Goal: Transaction & Acquisition: Obtain resource

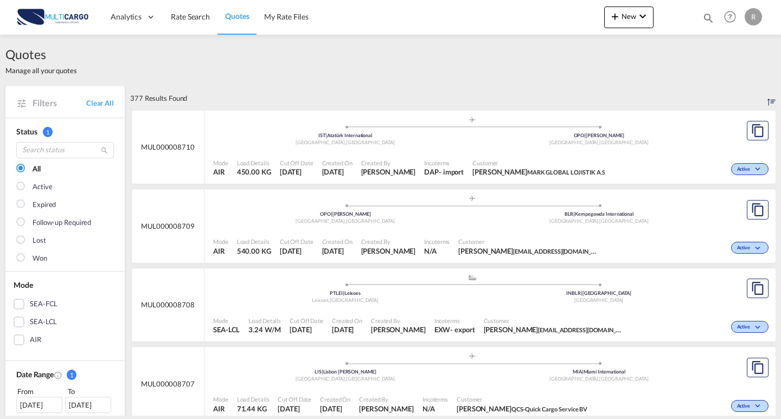
click at [717, 17] on div "Quotes Help Resources Product Release R My Profile Logout" at bounding box center [730, 17] width 69 height 34
click at [705, 19] on md-icon "icon-magnify" at bounding box center [709, 18] width 12 height 12
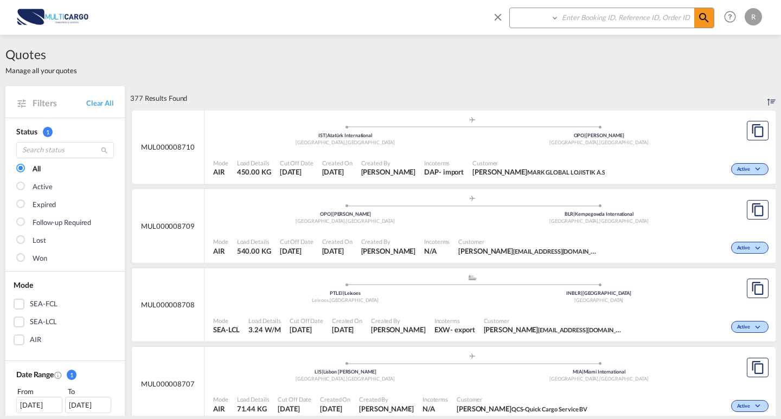
click at [643, 23] on input at bounding box center [626, 17] width 135 height 19
paste input "MUL000008706"
type input "MUL000008706"
click at [538, 21] on select "Quotes" at bounding box center [536, 18] width 52 height 20
select select "Quotes"
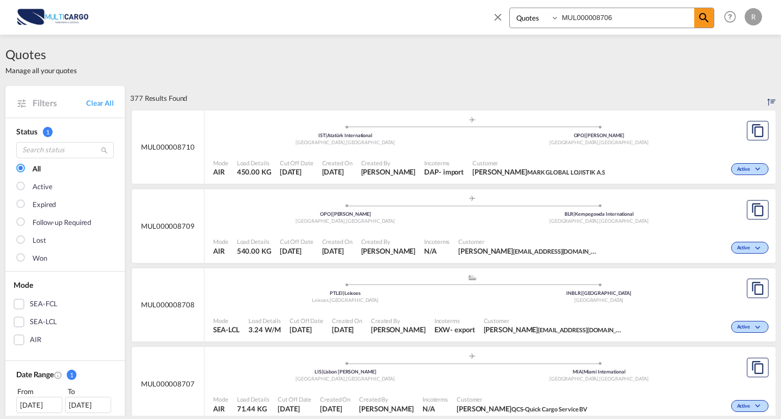
click at [510, 8] on select "Quotes" at bounding box center [536, 18] width 52 height 20
click at [708, 22] on md-icon "icon-magnify" at bounding box center [704, 17] width 13 height 13
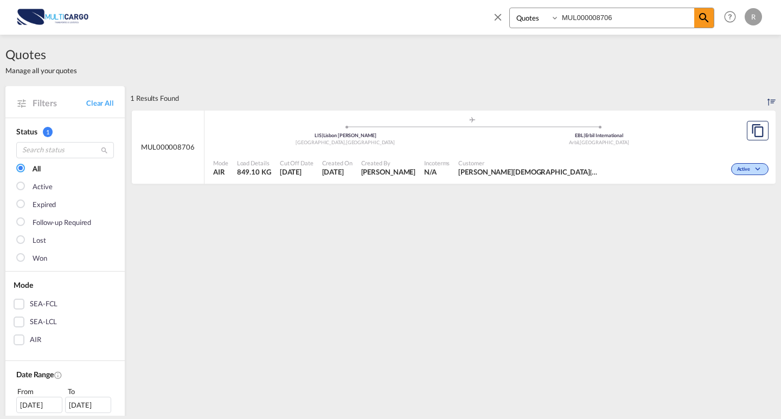
click at [609, 126] on span at bounding box center [600, 127] width 254 height 3
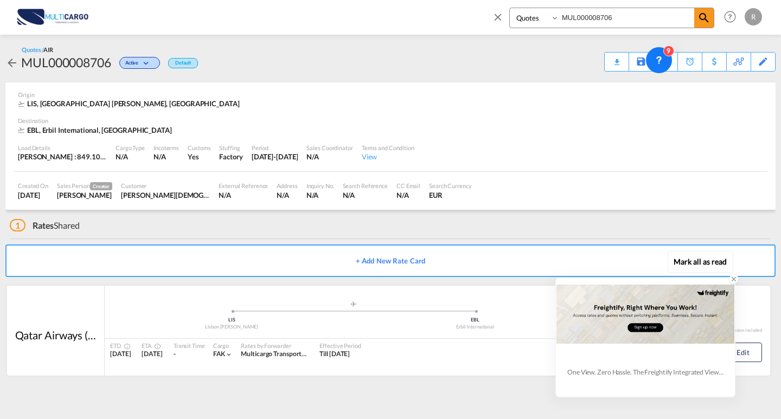
click at [733, 279] on icon at bounding box center [734, 280] width 8 height 8
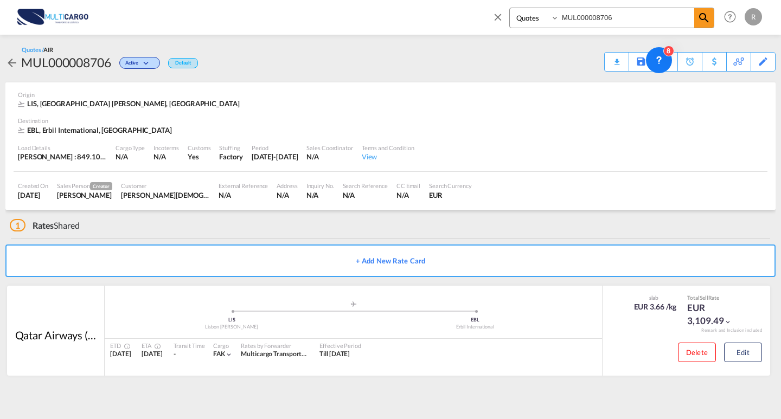
click at [396, 266] on button "+ Add New Rate Card" at bounding box center [390, 261] width 771 height 33
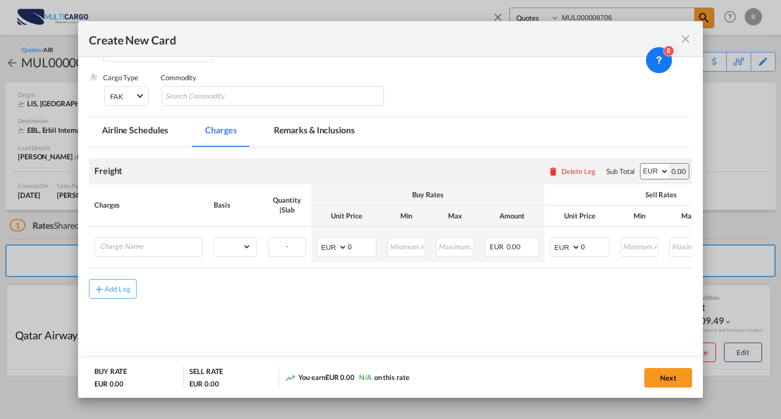
scroll to position [170, 0]
click at [683, 40] on md-icon "icon-close fg-AAA8AD m-0 pointer" at bounding box center [685, 39] width 13 height 13
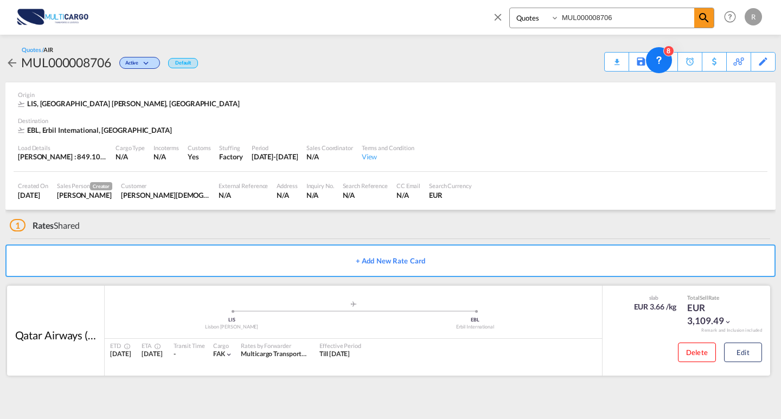
click at [427, 341] on div "ETD [DATE] ETA [DATE] Transit Time - Cargo FAK | Rates by Forwarder Multicargo …" at bounding box center [354, 350] width 498 height 23
click at [61, 332] on div "Qatar Airways (Q.C.S.C.)" at bounding box center [55, 335] width 81 height 15
click at [740, 353] on button "Edit" at bounding box center [743, 353] width 38 height 20
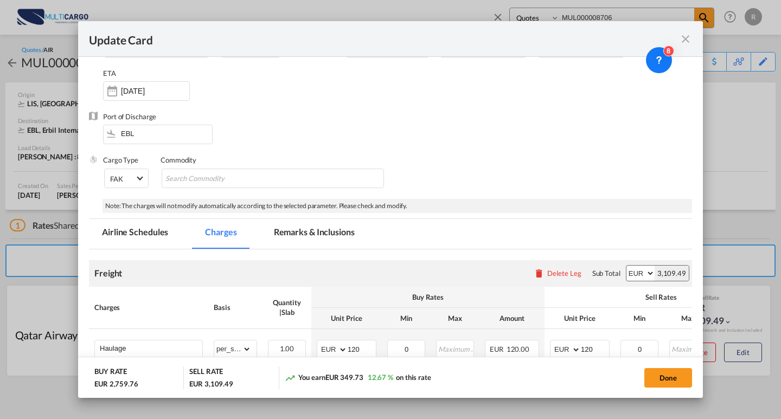
scroll to position [0, 0]
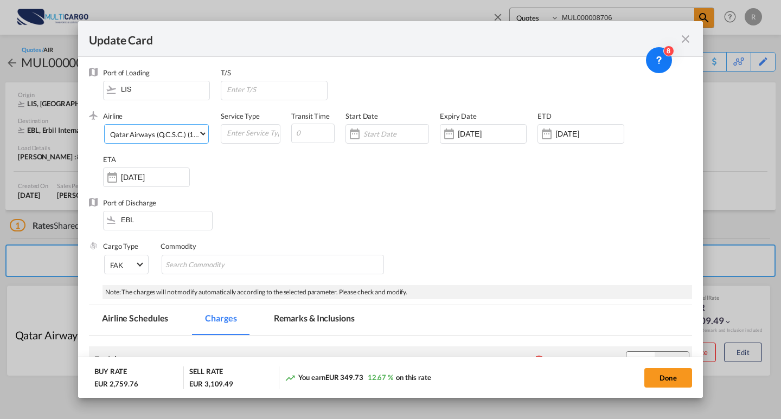
click at [170, 132] on div "Qatar Airways (Q.C.S.C.) (152-QR-157-QA / -)" at bounding box center [182, 134] width 144 height 9
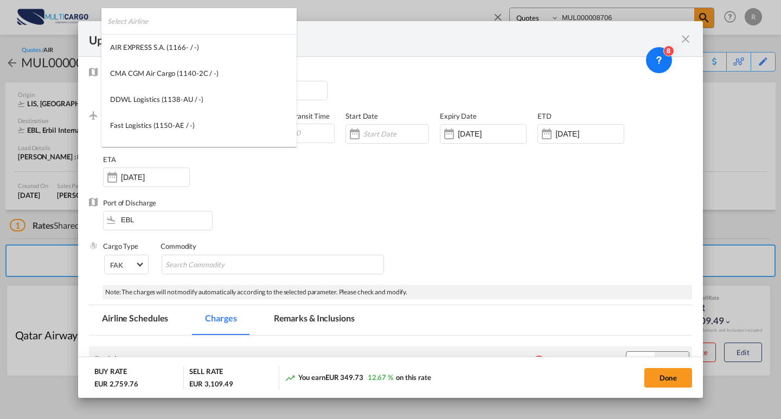
click at [180, 7] on md-backdrop at bounding box center [390, 209] width 781 height 419
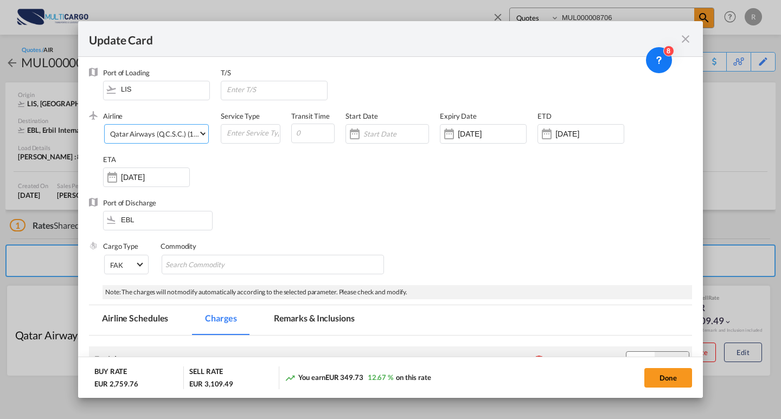
click at [167, 21] on div "Update Card" at bounding box center [390, 39] width 625 height 36
click at [152, 142] on md-select-value "Qatar Airways (Q.C.S.C.) (152-QR-157-QA / -)" at bounding box center [158, 133] width 99 height 17
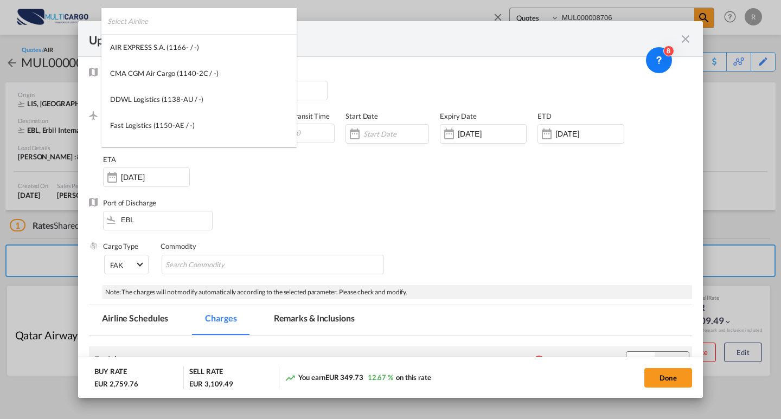
click at [156, 20] on input "search" at bounding box center [201, 21] width 189 height 26
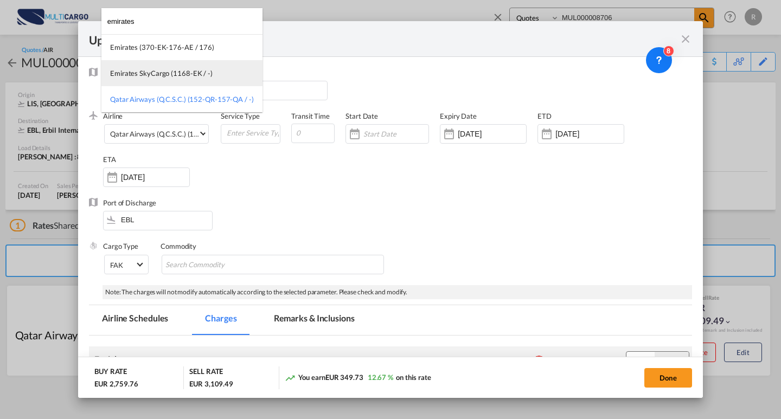
type input "emirates"
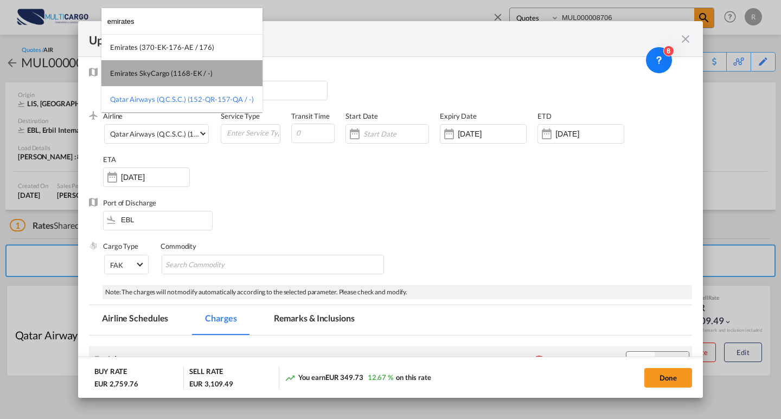
click at [185, 62] on md-option "Emirates SkyCargo (1168-EK / -)" at bounding box center [181, 73] width 161 height 26
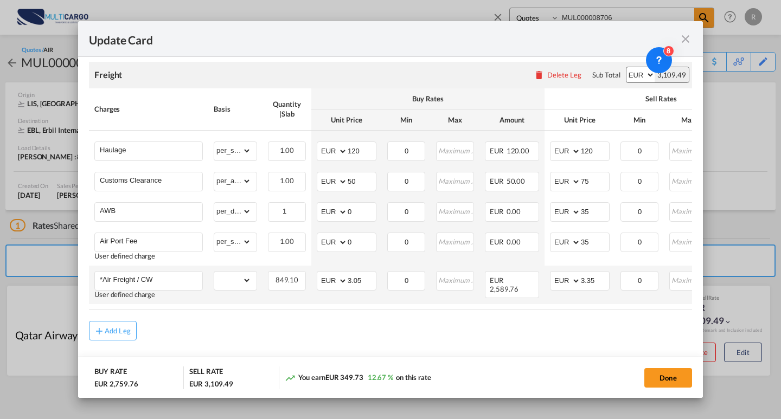
scroll to position [302, 0]
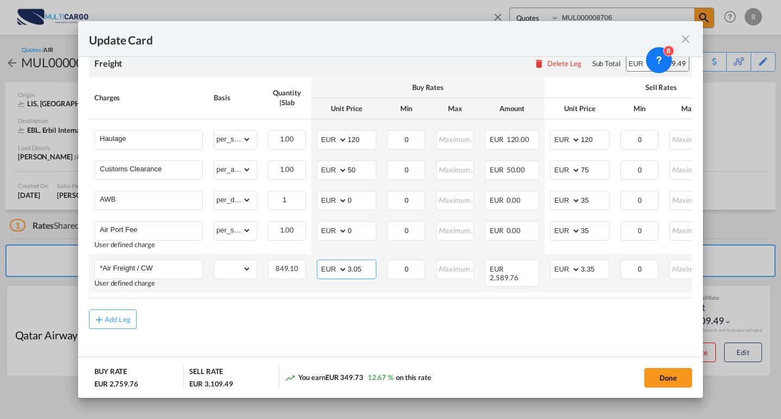
click at [335, 260] on md-input-container "AED AFN ALL AMD ANG AOA ARS AUD AWG AZN BAM BBD BDT BGN BHD BIF BMD BND [PERSON…" at bounding box center [347, 270] width 60 height 20
type input "5.2"
drag, startPoint x: 599, startPoint y: 267, endPoint x: 584, endPoint y: 264, distance: 15.0
click at [584, 264] on input "3.35" at bounding box center [595, 268] width 28 height 16
click at [607, 266] on input "3.35" at bounding box center [595, 268] width 28 height 16
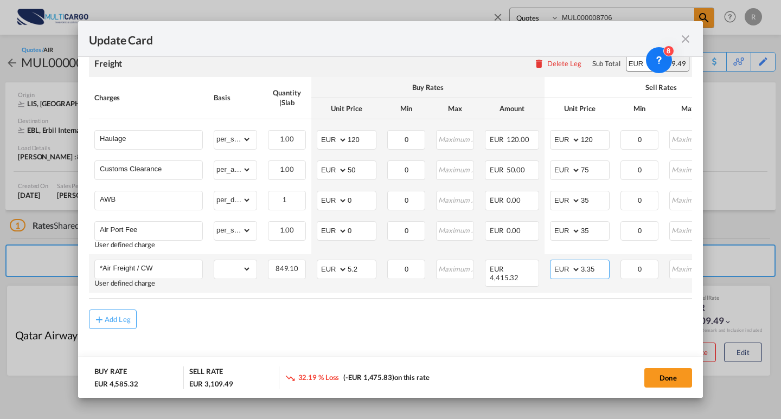
drag, startPoint x: 607, startPoint y: 266, endPoint x: 541, endPoint y: 266, distance: 66.2
click at [541, 266] on tr "*Air Freight / CW User defined charge Please Enter Already Exists gross_weight …" at bounding box center [473, 274] width 769 height 39
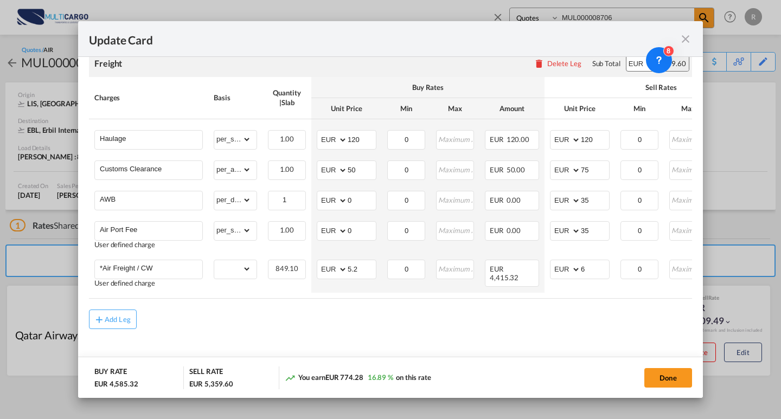
click at [501, 345] on md-content "Freight Please enter leg name Leg Name Already Exists Delete Leg Sub Total AED …" at bounding box center [390, 206] width 603 height 332
drag, startPoint x: 588, startPoint y: 266, endPoint x: 559, endPoint y: 261, distance: 28.6
click at [559, 261] on md-input-container "AED AFN ALL AMD ANG AOA ARS AUD AWG AZN BAM BBD BDT BGN BHD BIF BMD BND [PERSON…" at bounding box center [580, 270] width 60 height 20
type input "5.8"
click at [667, 372] on button "Done" at bounding box center [669, 378] width 48 height 20
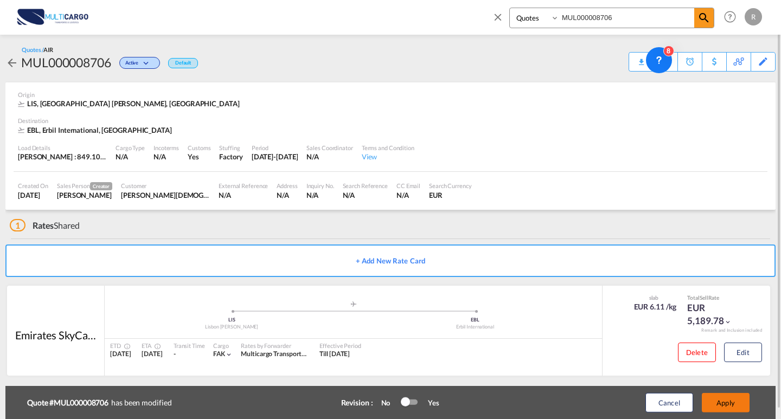
click at [725, 400] on button "Apply" at bounding box center [726, 403] width 48 height 20
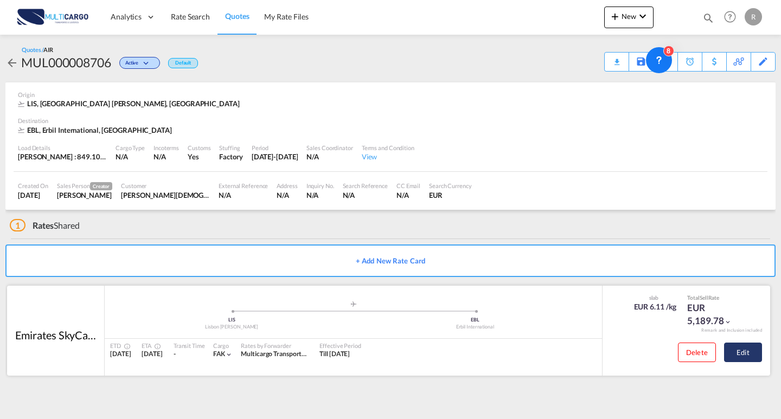
click at [742, 354] on button "Edit" at bounding box center [743, 353] width 38 height 20
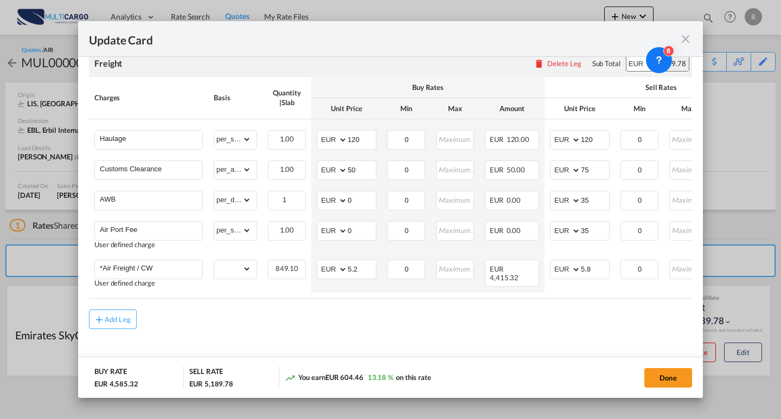
click at [731, 171] on div "Update Card Port of [GEOGRAPHIC_DATA] LIS T/S .a{fill:#aaa8ad;} Airline Emirate…" at bounding box center [390, 209] width 781 height 419
click at [690, 41] on md-icon "icon-close fg-AAA8AD m-0 pointer" at bounding box center [685, 39] width 13 height 13
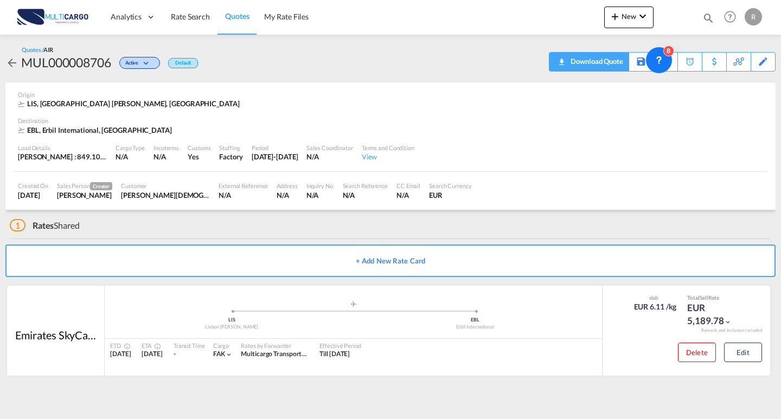
click at [618, 55] on div "Download Quote" at bounding box center [595, 61] width 55 height 17
click at [631, 13] on span "New" at bounding box center [629, 16] width 41 height 9
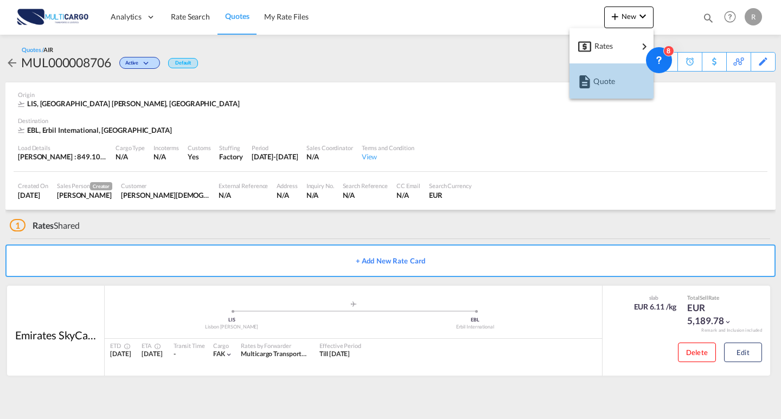
click at [606, 81] on span "Quote" at bounding box center [600, 82] width 12 height 22
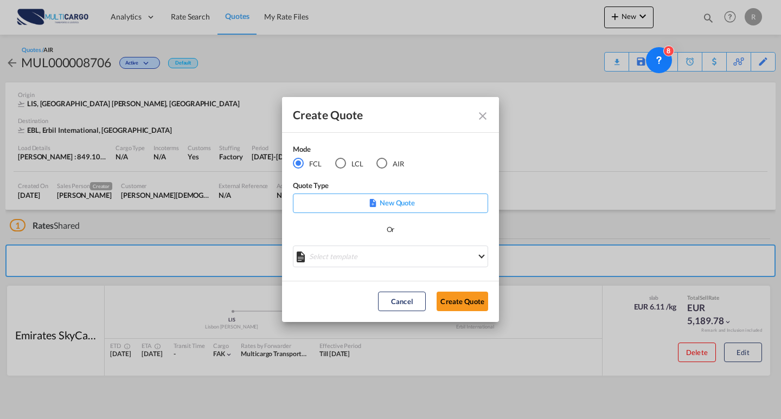
click at [340, 166] on div "LCL" at bounding box center [340, 163] width 11 height 11
click at [368, 265] on md-select "Select template EXP LCL Globelink 09/2025 [PERSON_NAME] | [DATE] EXP [GEOGRAPHI…" at bounding box center [390, 257] width 195 height 22
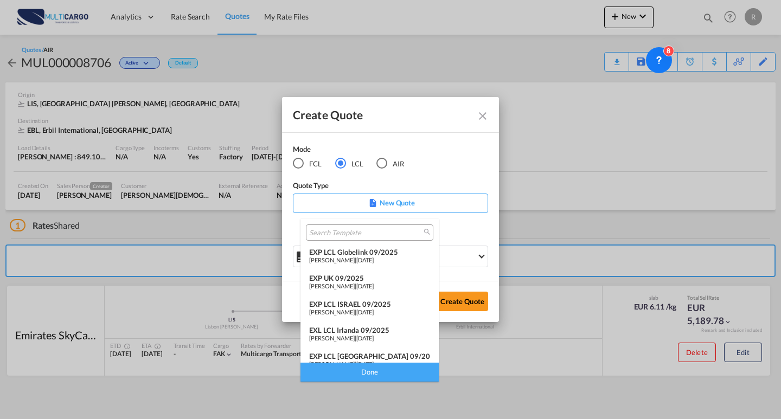
click at [368, 260] on span "[DATE]" at bounding box center [365, 260] width 17 height 7
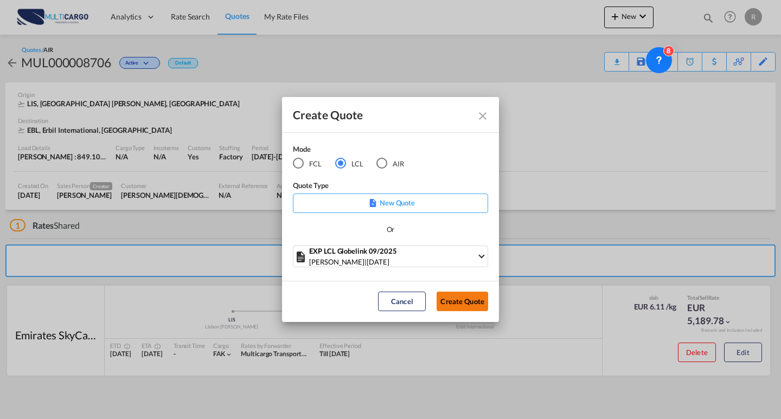
click at [475, 302] on button "Create Quote" at bounding box center [463, 302] width 52 height 20
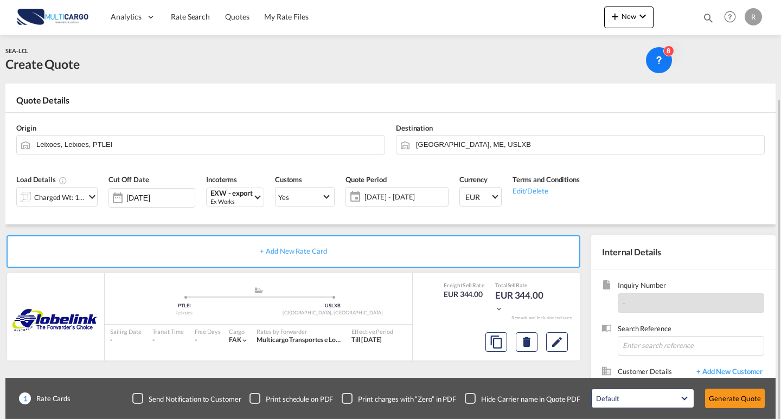
scroll to position [54, 0]
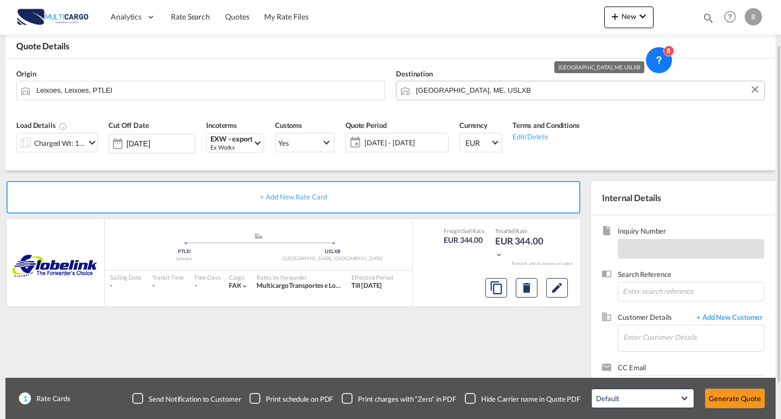
click at [486, 97] on input "[GEOGRAPHIC_DATA], ME, USLXB" at bounding box center [587, 90] width 343 height 19
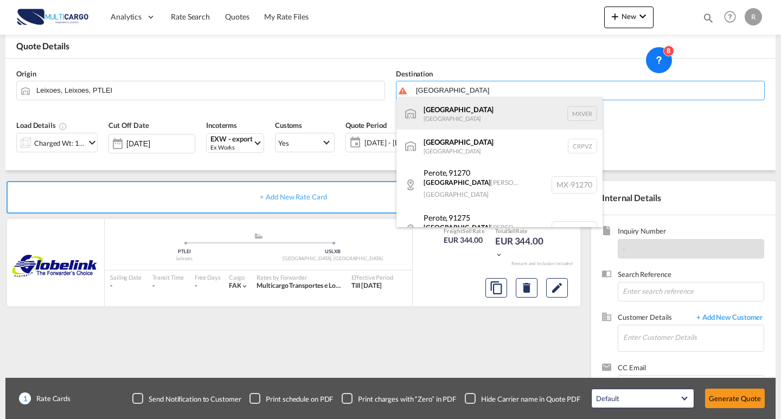
click at [539, 113] on div "[GEOGRAPHIC_DATA] [GEOGRAPHIC_DATA] MXVER" at bounding box center [500, 113] width 206 height 33
type input "[GEOGRAPHIC_DATA], MXVER"
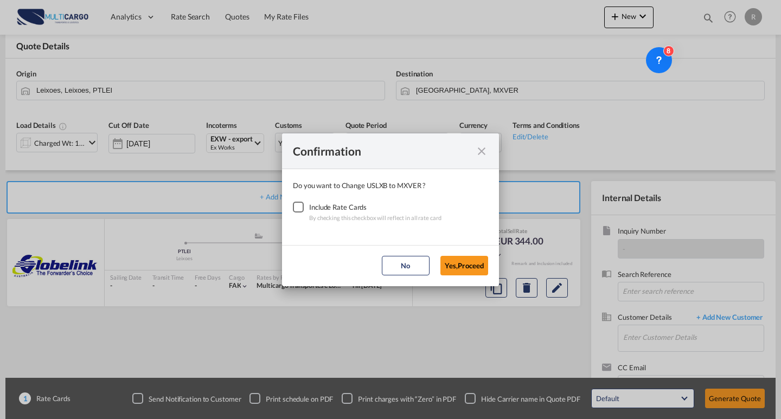
click at [295, 209] on div "Checkbox No Ink" at bounding box center [298, 207] width 11 height 11
click at [496, 271] on md-dialog-actions "No Yes,Proceed" at bounding box center [390, 265] width 217 height 41
click at [476, 269] on button "Yes,Proceed" at bounding box center [465, 266] width 48 height 20
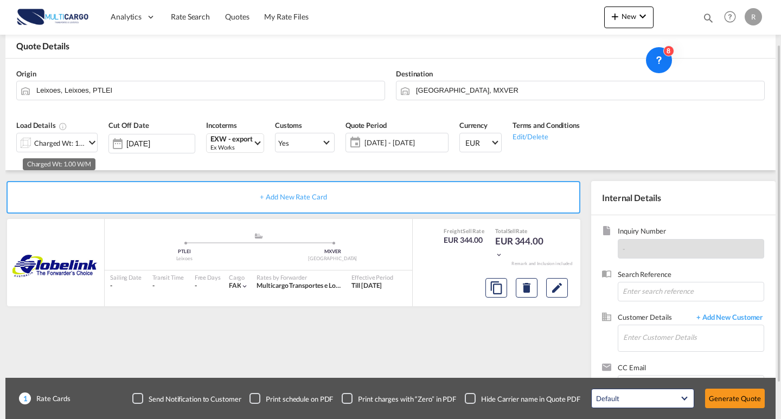
click at [74, 147] on div "Charged Wt: 1.00 W/M" at bounding box center [59, 143] width 51 height 15
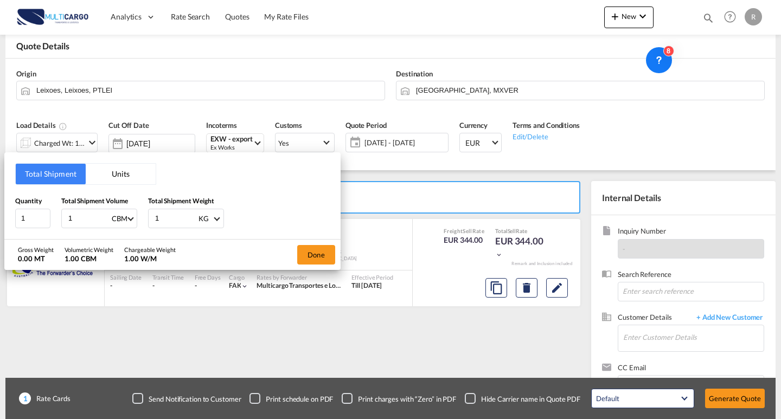
click at [122, 176] on button "Units" at bounding box center [121, 174] width 70 height 21
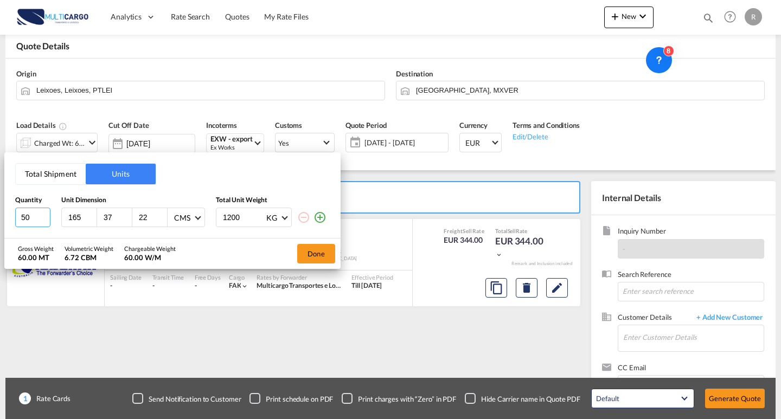
click at [28, 214] on input "50" at bounding box center [32, 218] width 35 height 20
drag, startPoint x: 30, startPoint y: 214, endPoint x: 0, endPoint y: 206, distance: 31.6
click at [0, 206] on div "Total Shipment Units Quantity Unit Dimension Total Unit Weight 50 165 37 22 CMS…" at bounding box center [390, 209] width 781 height 419
drag, startPoint x: 74, startPoint y: 218, endPoint x: 96, endPoint y: 214, distance: 21.9
click at [52, 215] on div "165 37 22 CMS CMS Inches 1200 KG KG LB" at bounding box center [172, 218] width 315 height 20
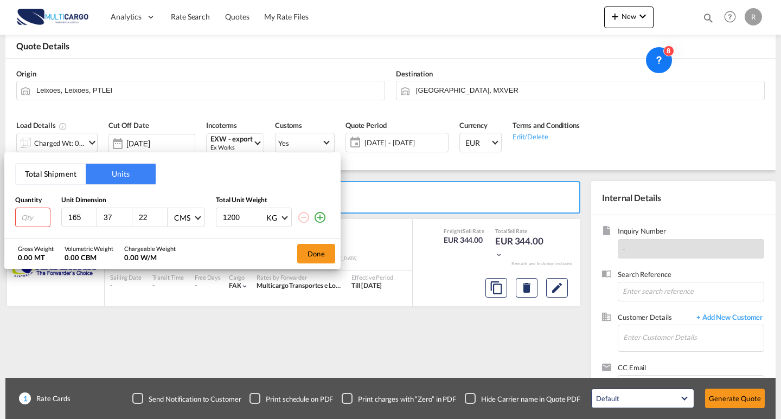
type input "5"
click at [75, 213] on input "5" at bounding box center [81, 218] width 29 height 10
click at [113, 219] on input "37" at bounding box center [117, 218] width 29 height 10
type input "3"
click at [160, 219] on input "21" at bounding box center [152, 218] width 29 height 10
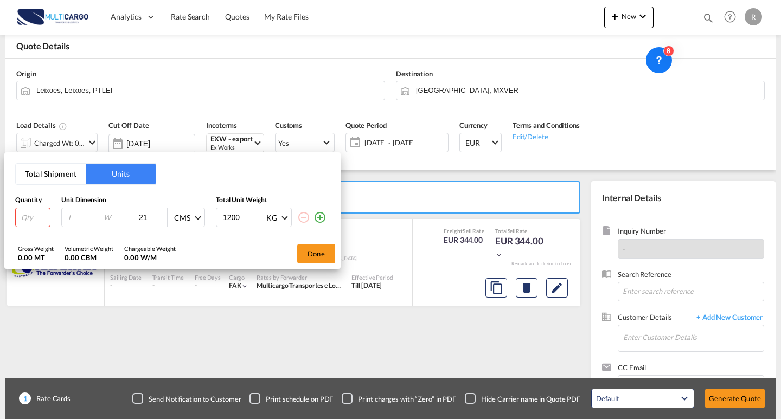
click at [150, 216] on input "21" at bounding box center [152, 218] width 29 height 10
type input "2"
drag, startPoint x: 246, startPoint y: 221, endPoint x: 188, endPoint y: 217, distance: 58.2
click at [188, 217] on div "CMS CMS Inches 1200 KG KG LB" at bounding box center [172, 218] width 315 height 20
click at [23, 219] on input "number" at bounding box center [32, 218] width 35 height 20
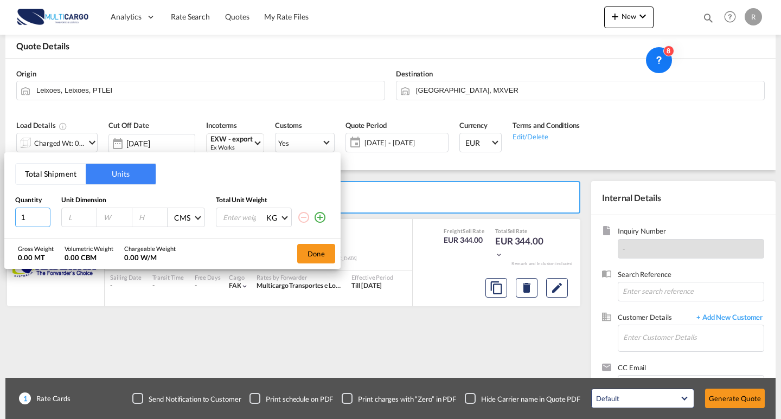
type input "1"
type input "0"
type input "84"
type input "64"
type input "71"
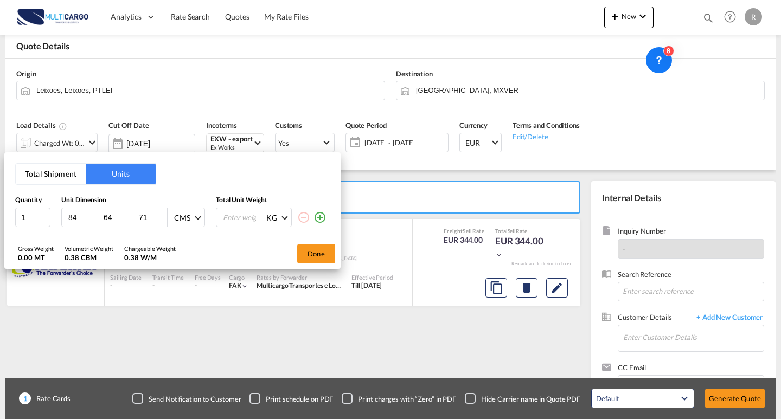
click at [240, 214] on input "number" at bounding box center [243, 217] width 43 height 18
type input "1400"
drag, startPoint x: 321, startPoint y: 217, endPoint x: 283, endPoint y: 209, distance: 39.3
click at [320, 217] on md-icon "icon-plus-circle-outline" at bounding box center [320, 217] width 13 height 13
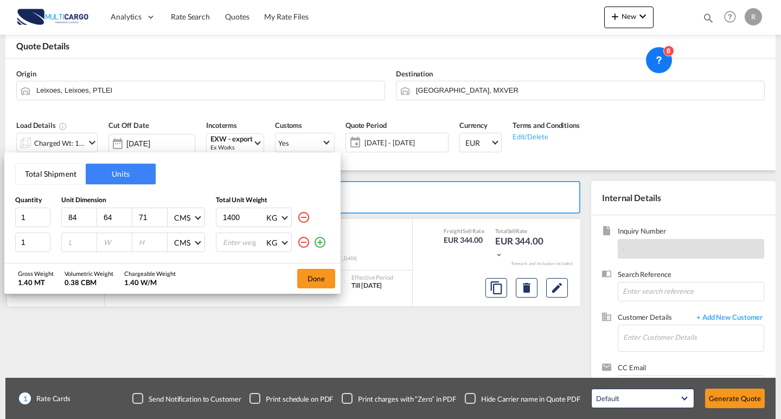
click at [74, 245] on input "number" at bounding box center [81, 243] width 29 height 10
type input "61"
type input "79"
type input "59"
click at [236, 243] on input "number" at bounding box center [243, 242] width 43 height 18
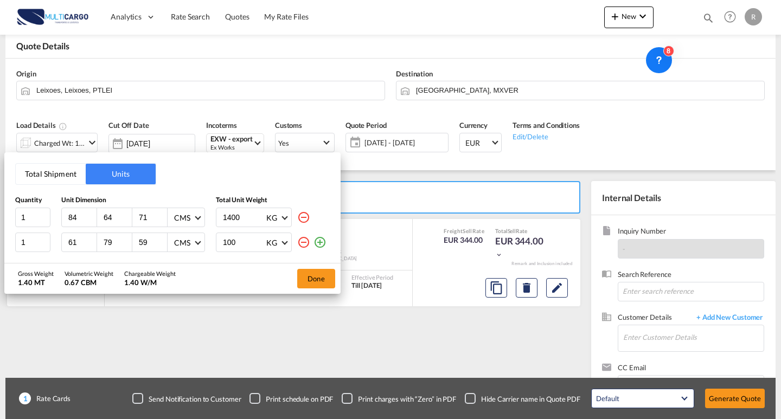
type input "1000"
click at [317, 275] on button "Done" at bounding box center [316, 279] width 38 height 20
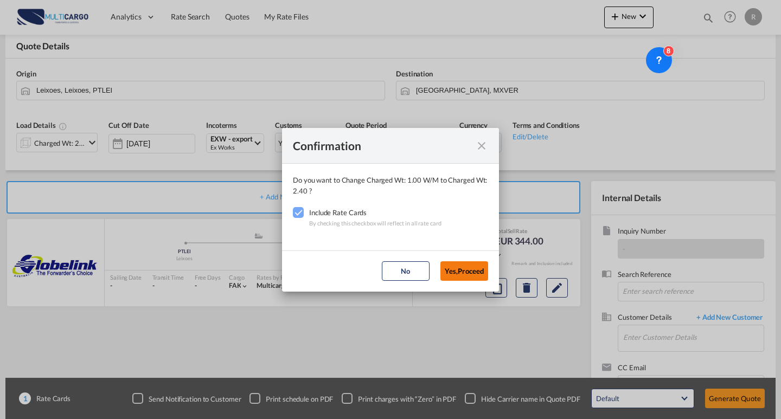
click at [467, 272] on button "Yes,Proceed" at bounding box center [465, 272] width 48 height 20
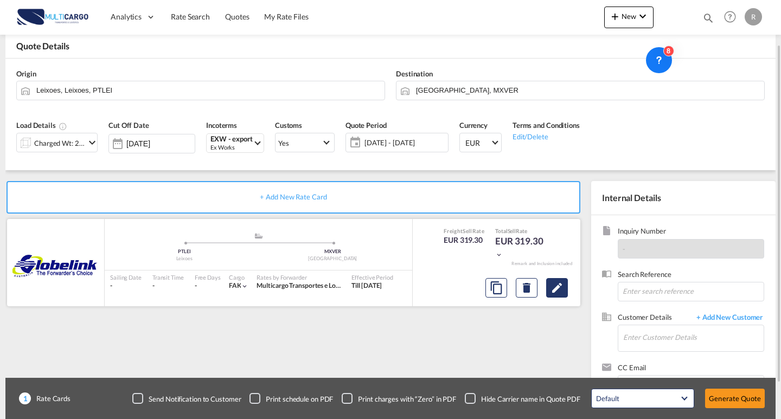
click at [551, 294] on md-icon "Edit" at bounding box center [557, 288] width 13 height 13
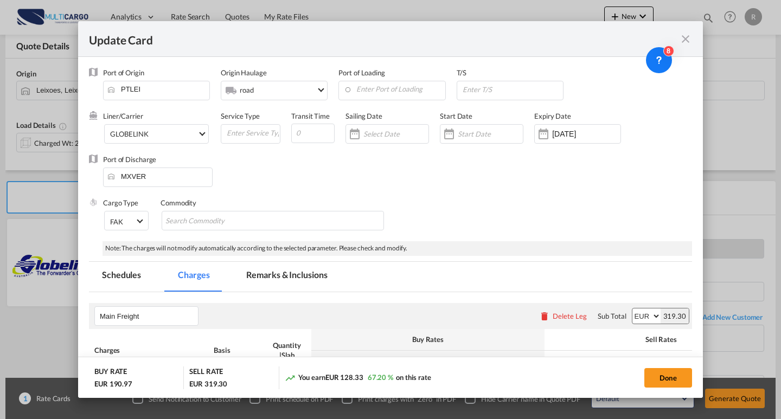
select select "per_shipment"
select select "per_bl"
select select "per_document"
select select "per_cbm"
select select "per_hbl"
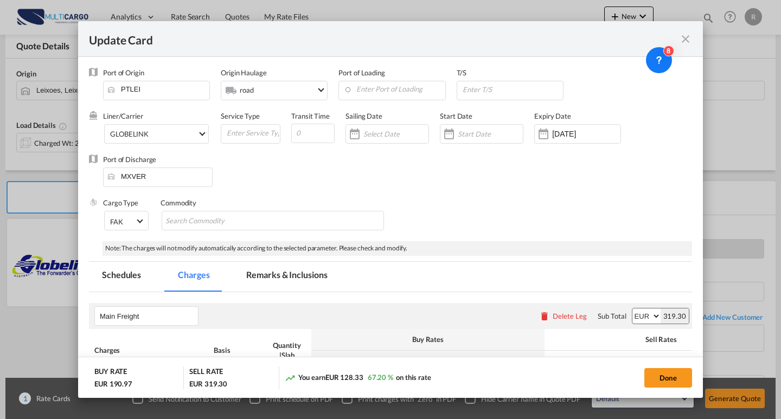
select select "per_cbm"
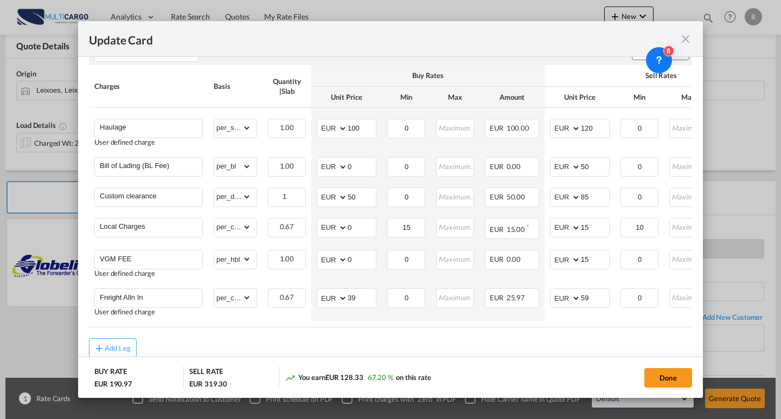
scroll to position [296, 0]
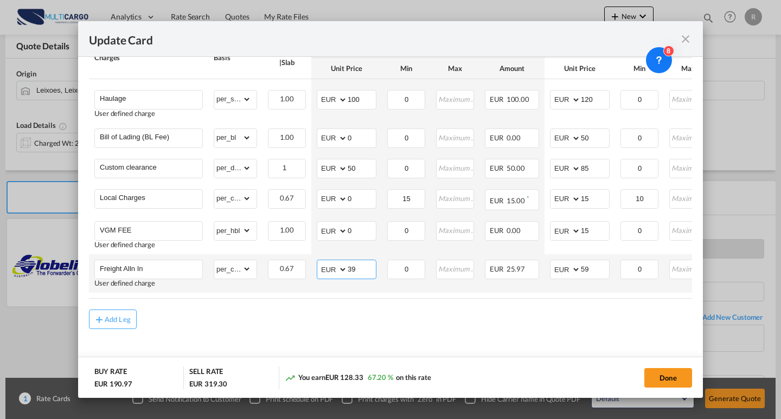
drag, startPoint x: 362, startPoint y: 269, endPoint x: 309, endPoint y: 274, distance: 52.8
click at [309, 273] on tr "Freight Alln In User defined charge Please Enter Already Exists gross_weight vo…" at bounding box center [473, 274] width 769 height 39
type input "60"
drag, startPoint x: 590, startPoint y: 272, endPoint x: 584, endPoint y: 272, distance: 6.5
click at [576, 272] on md-input-container "AED AFN ALL AMD ANG AOA ARS AUD AWG AZN BAM BBD BDT BGN BHD BIF BMD BND [PERSON…" at bounding box center [580, 270] width 60 height 20
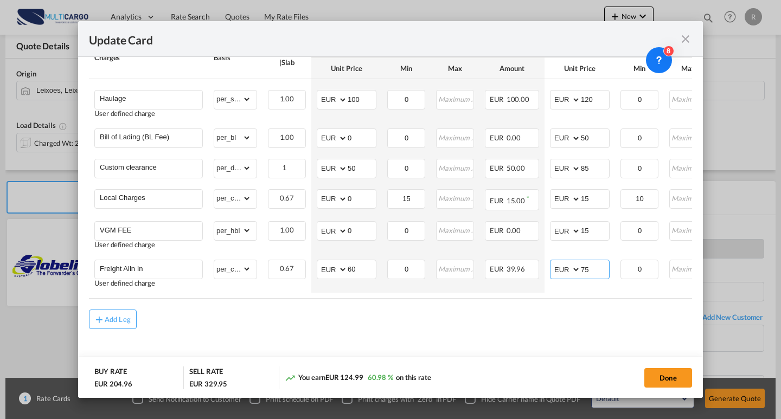
type input "75"
click at [451, 321] on div "Add Leg" at bounding box center [390, 320] width 603 height 20
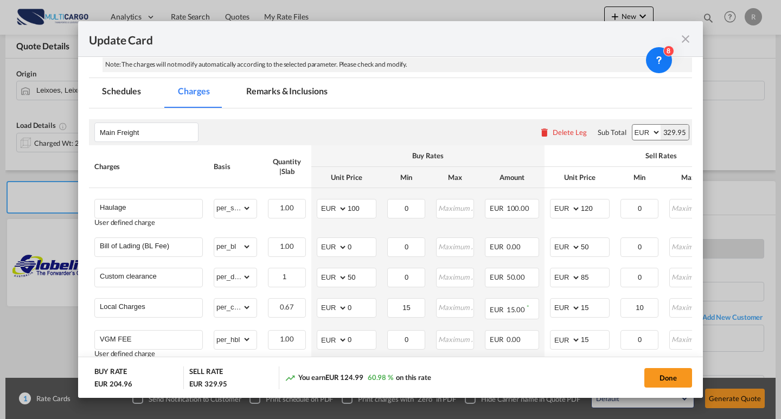
scroll to position [187, 0]
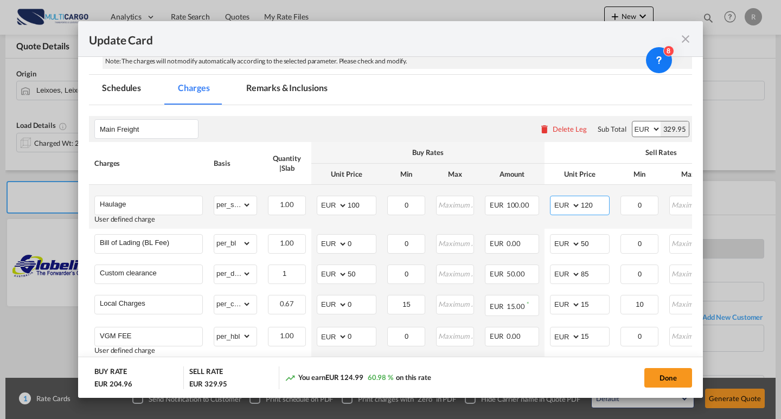
click at [599, 208] on input "120" at bounding box center [595, 204] width 28 height 16
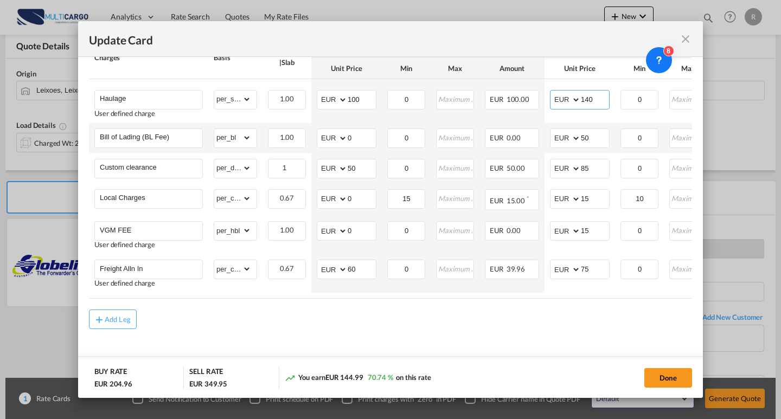
scroll to position [298, 0]
type input "140"
click at [674, 381] on button "Done" at bounding box center [669, 378] width 48 height 20
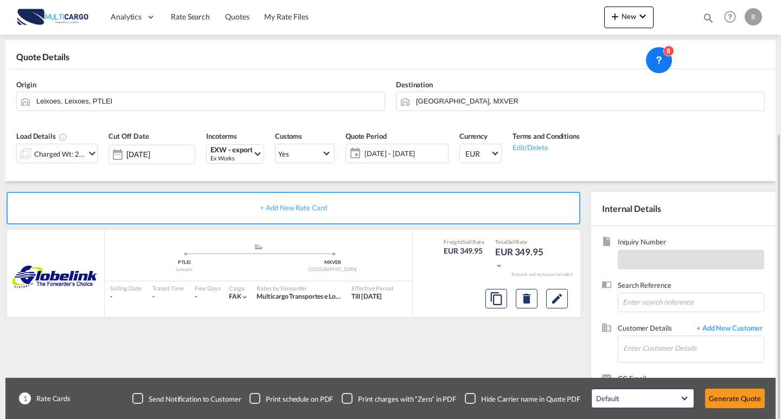
scroll to position [98, 0]
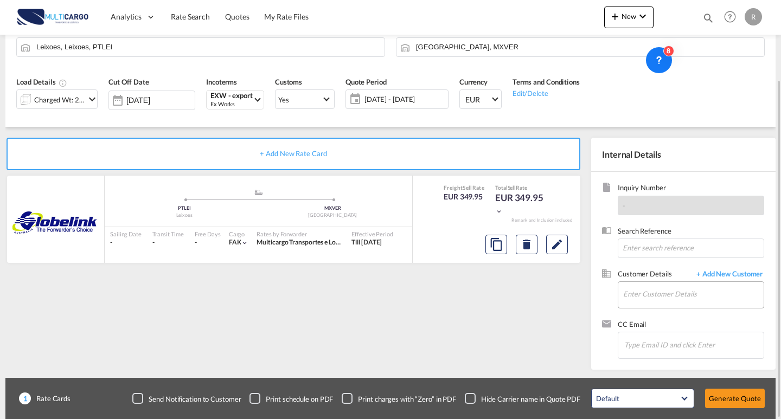
drag, startPoint x: 638, startPoint y: 311, endPoint x: 642, endPoint y: 297, distance: 14.6
click at [638, 311] on div "Customer Details + Add New Customer Enter Customer Details" at bounding box center [683, 294] width 163 height 50
click at [643, 297] on input "Enter Customer Details" at bounding box center [694, 294] width 141 height 24
paste input "[EMAIL_ADDRESS][DOMAIN_NAME]"
type input "[EMAIL_ADDRESS][DOMAIN_NAME]"
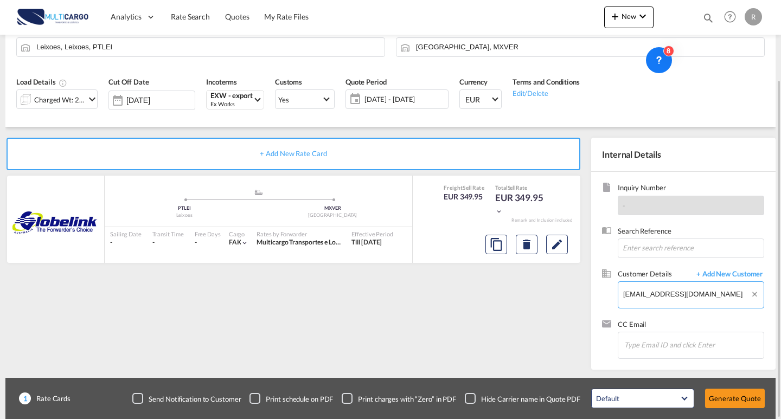
drag, startPoint x: 742, startPoint y: 297, endPoint x: 607, endPoint y: 276, distance: 137.2
click at [531, 269] on div "+ Add New Rate Card GLOBELINK added by you .a{fill:#aaa8ad;} .a{fill:#aaa8ad;} …" at bounding box center [390, 248] width 771 height 243
click at [704, 274] on body "Analytics Reports Dashboard Rate Search Quotes My Rate Files Analytics" at bounding box center [390, 209] width 781 height 419
click at [711, 276] on span "+ Add New Customer" at bounding box center [727, 275] width 73 height 12
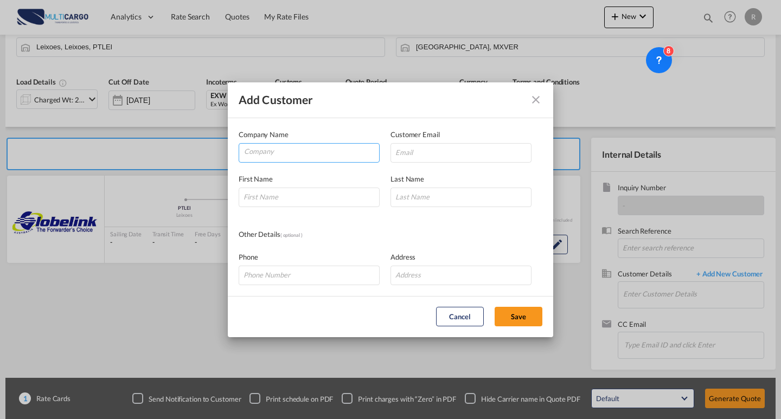
click at [304, 155] on input "Company" at bounding box center [311, 152] width 135 height 16
paste input "[EMAIL_ADDRESS][DOMAIN_NAME]"
type input "[EMAIL_ADDRESS][DOMAIN_NAME]"
click at [427, 156] on input "Add Customer Company ..." at bounding box center [461, 153] width 141 height 20
paste input "[EMAIL_ADDRESS][DOMAIN_NAME]"
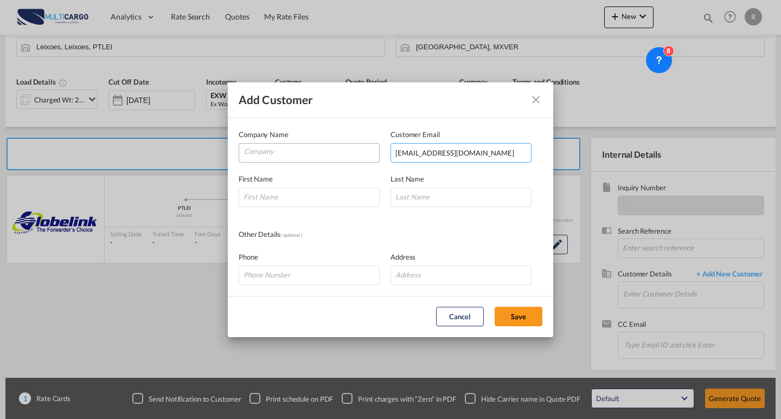
type input "[EMAIL_ADDRESS][DOMAIN_NAME]"
click at [329, 153] on input "Company" at bounding box center [311, 152] width 135 height 16
click at [294, 148] on input "Company" at bounding box center [311, 152] width 135 height 16
type input "XCell Logistics"
click at [296, 186] on div "First Name" at bounding box center [315, 191] width 152 height 34
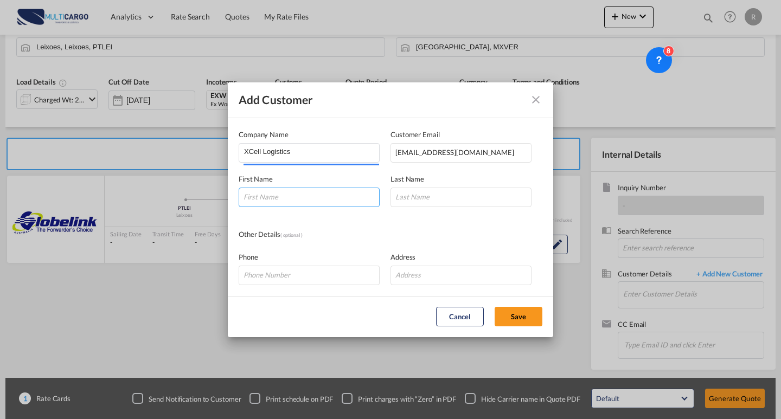
click at [301, 192] on input "Add Customer Company ..." at bounding box center [309, 198] width 141 height 20
type input "Constanza"
type input "a"
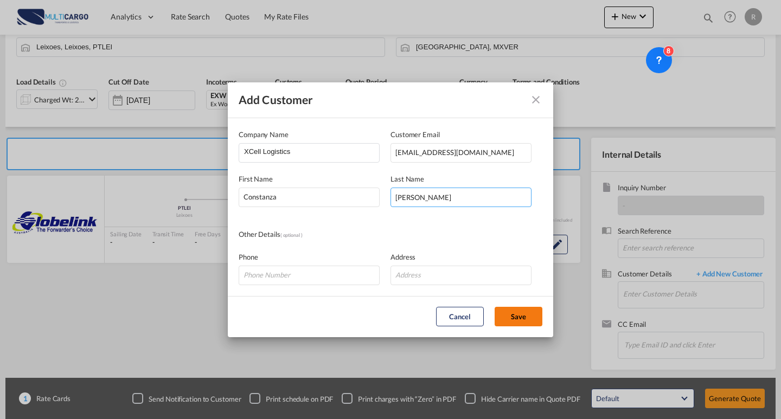
type input "[PERSON_NAME]"
click at [505, 311] on button "Save" at bounding box center [519, 317] width 48 height 20
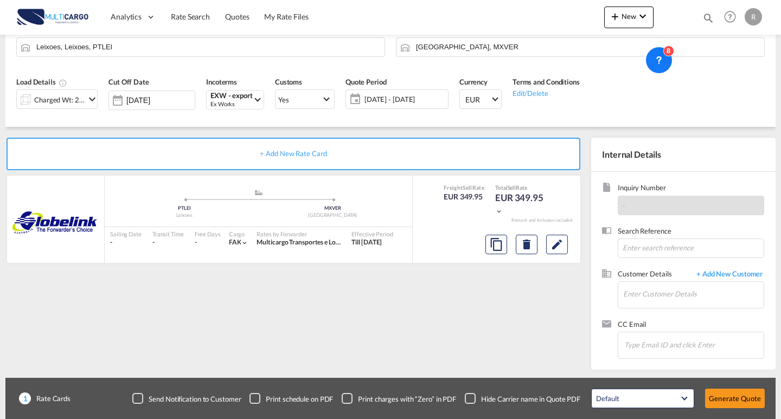
type input "XCell Logistics, [PERSON_NAME], [PERSON_NAME][EMAIL_ADDRESS][PERSON_NAME][DOMAI…"
click at [543, 245] on div at bounding box center [526, 245] width 91 height 26
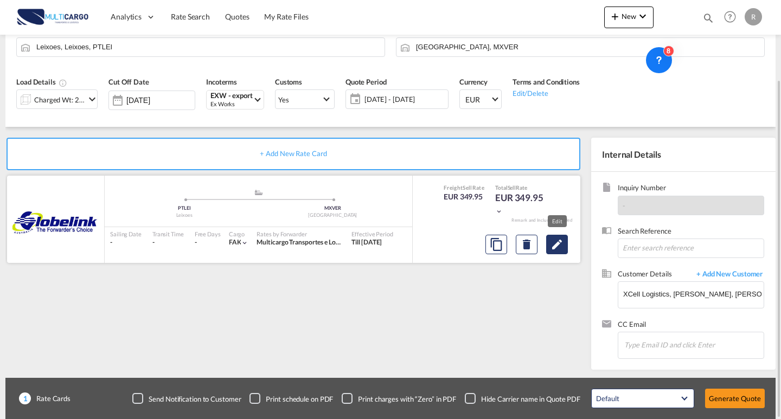
click at [548, 245] on button "Edit" at bounding box center [557, 245] width 22 height 20
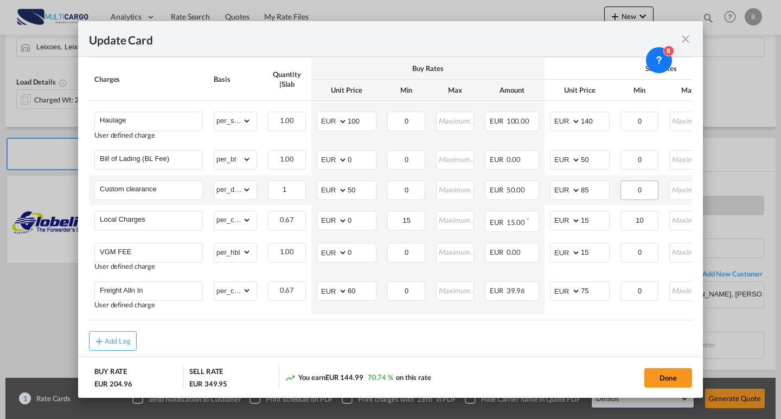
scroll to position [298, 0]
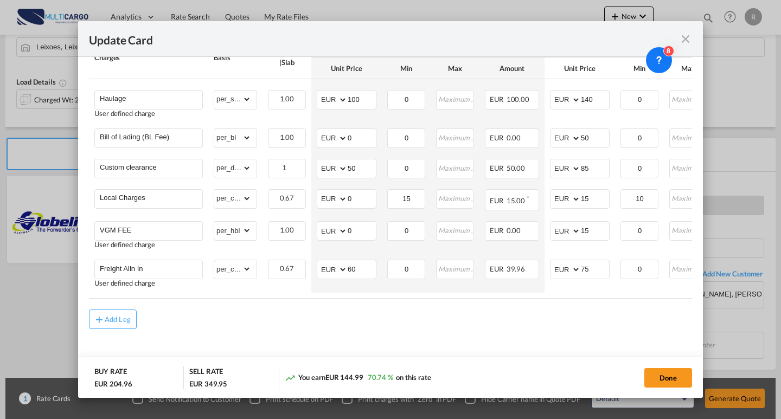
click at [688, 39] on md-icon "icon-close fg-AAA8AD m-0 pointer" at bounding box center [685, 39] width 13 height 13
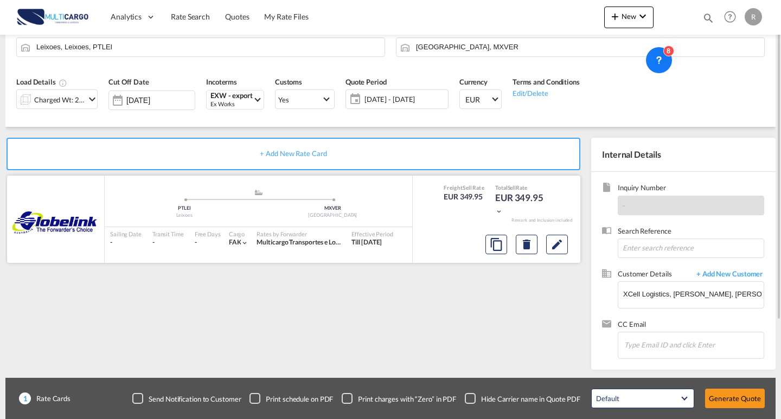
scroll to position [43, 0]
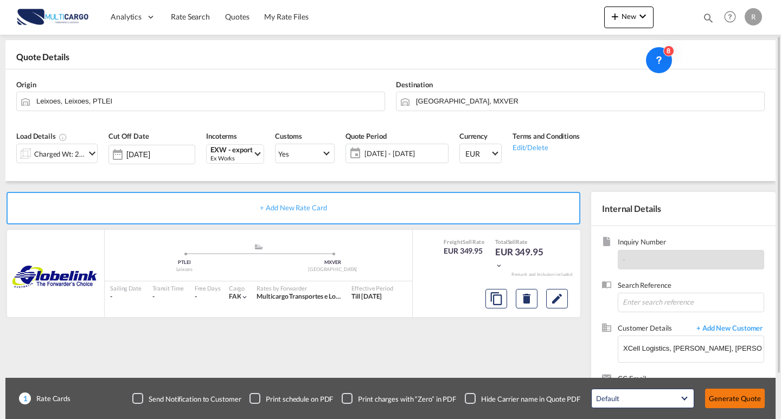
click at [739, 405] on button "Generate Quote" at bounding box center [735, 399] width 60 height 20
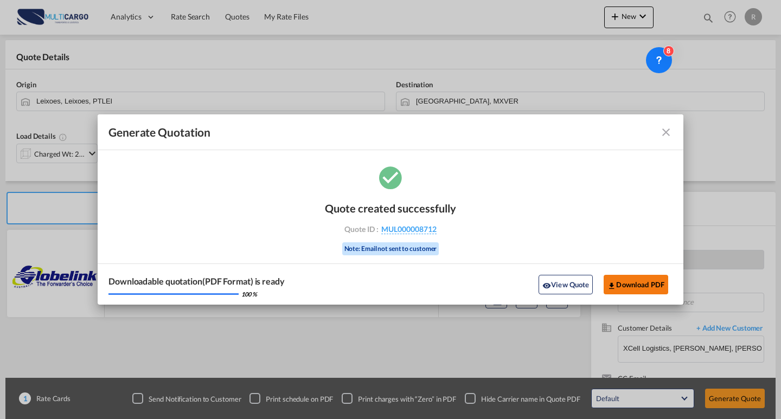
click at [652, 280] on button "Download PDF" at bounding box center [636, 285] width 65 height 20
click at [664, 132] on md-icon "icon-close fg-AAA8AD cursor m-0" at bounding box center [666, 132] width 13 height 13
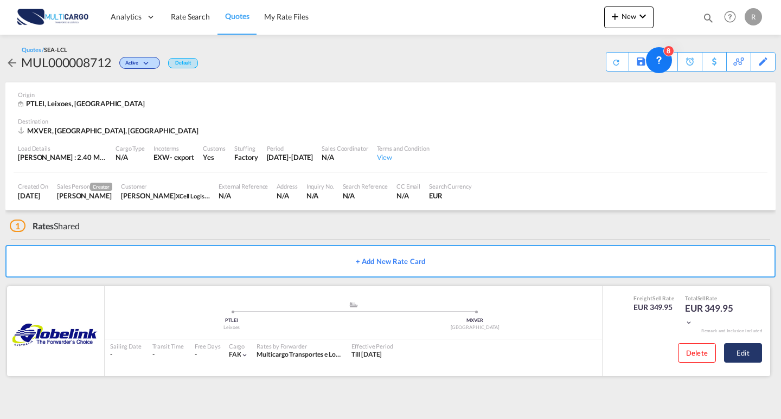
click at [761, 360] on button "Edit" at bounding box center [743, 354] width 38 height 20
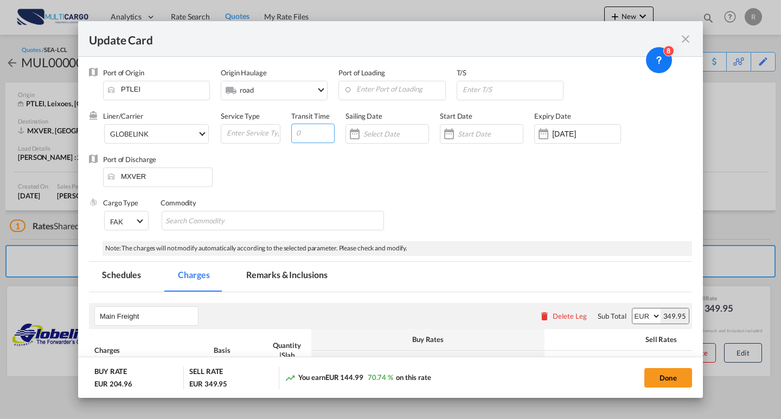
click at [304, 135] on input "Update Card Port ..." at bounding box center [312, 134] width 43 height 20
type input "16"
click at [654, 377] on button "Done" at bounding box center [669, 378] width 48 height 20
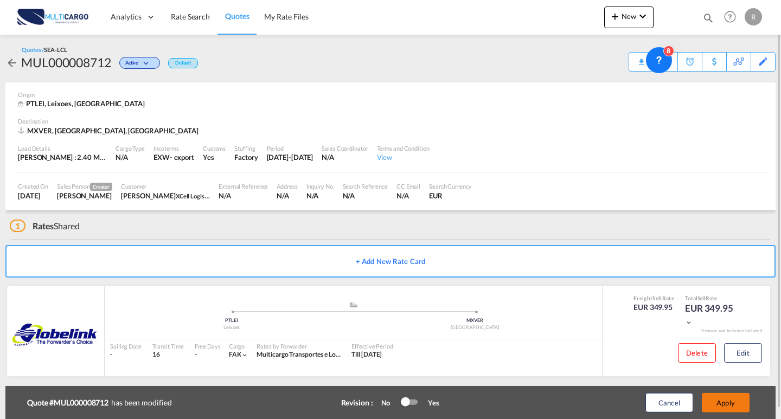
click at [717, 403] on button "Apply" at bounding box center [726, 403] width 48 height 20
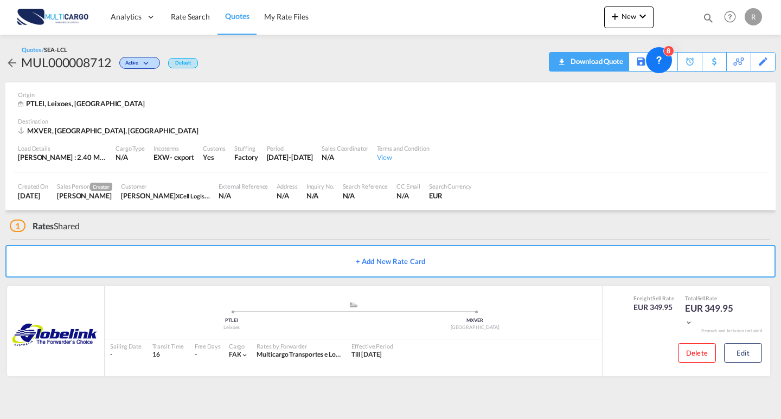
click at [609, 63] on div "Download Quote" at bounding box center [595, 61] width 55 height 17
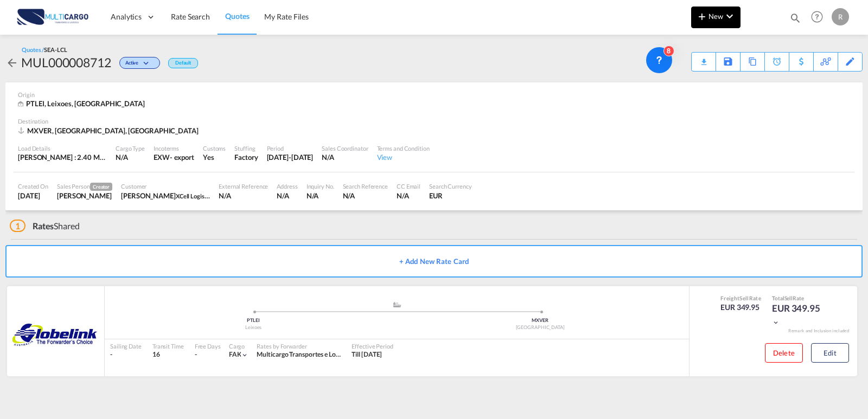
click at [718, 12] on span "New" at bounding box center [716, 16] width 41 height 9
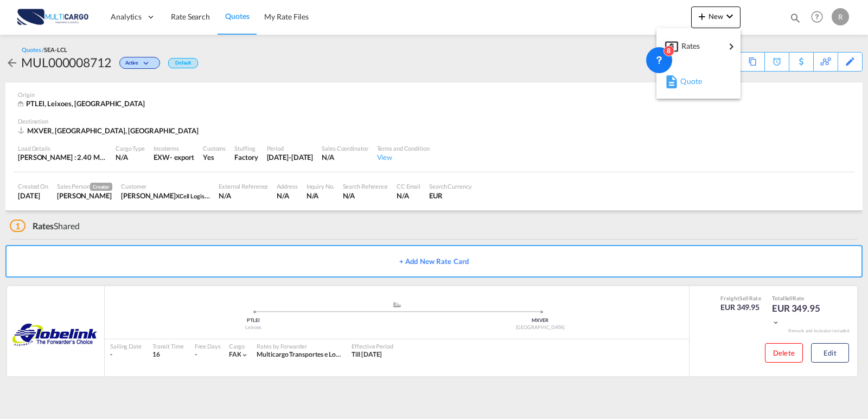
click at [679, 84] on div "Quote" at bounding box center [698, 81] width 67 height 27
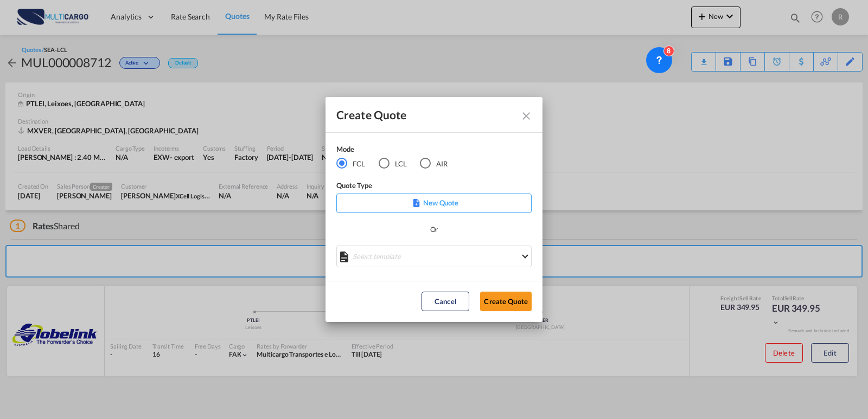
click at [443, 163] on md-radio-button "AIR" at bounding box center [434, 163] width 28 height 12
click at [416, 260] on md-select "Select template EXP EXW AIR 09/2025 [PERSON_NAME] | [DATE] IMP_DAP_AIR <500KG -…" at bounding box center [433, 257] width 195 height 22
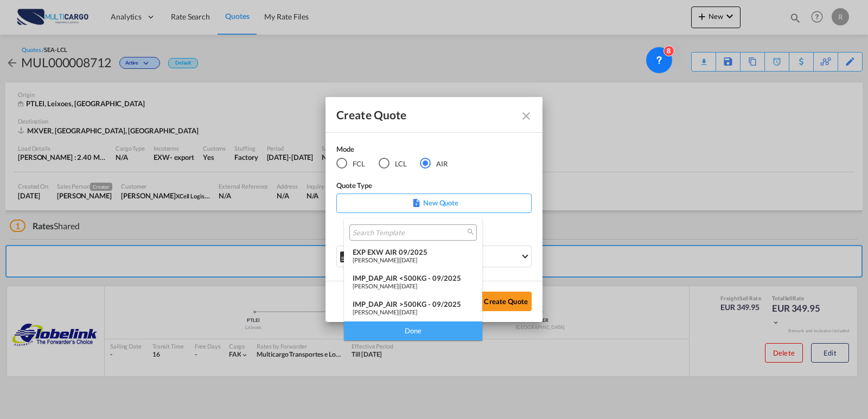
click at [413, 254] on div "EXP EXW AIR 09/2025" at bounding box center [413, 252] width 121 height 9
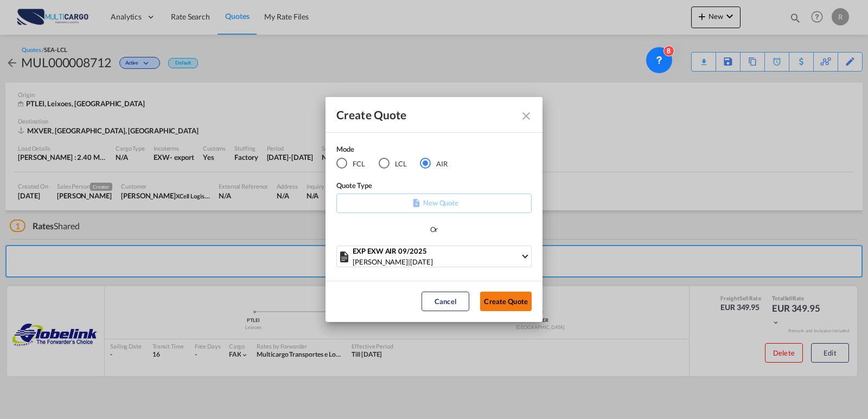
click at [494, 300] on button "Create Quote" at bounding box center [506, 302] width 52 height 20
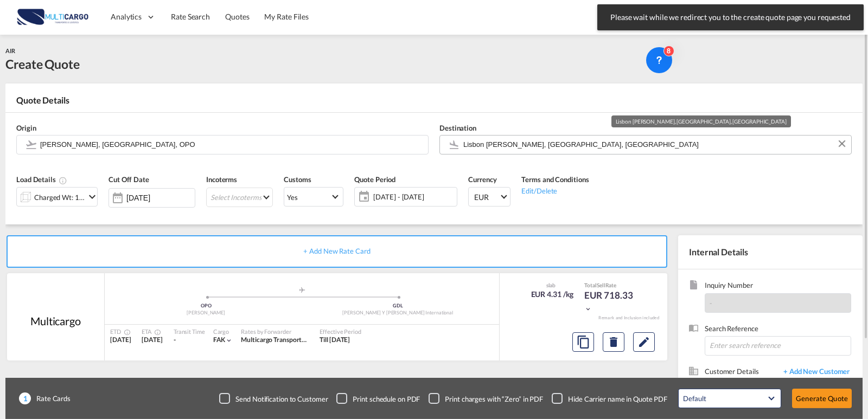
click at [517, 152] on md-autocomplete "Lisbon [PERSON_NAME], [GEOGRAPHIC_DATA], [GEOGRAPHIC_DATA]" at bounding box center [654, 145] width 383 height 20
click at [536, 147] on input "Lisbon [PERSON_NAME], [GEOGRAPHIC_DATA], [GEOGRAPHIC_DATA]" at bounding box center [654, 144] width 383 height 19
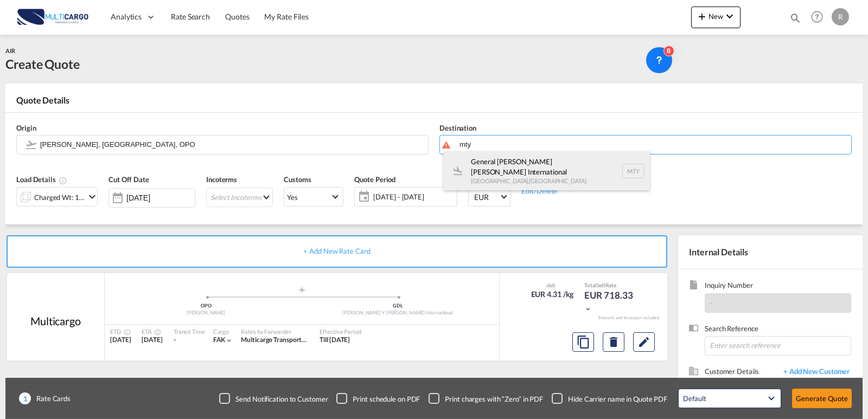
click at [540, 167] on div "General [PERSON_NAME] [PERSON_NAME] International [GEOGRAPHIC_DATA] , [GEOGRAPH…" at bounding box center [547, 170] width 206 height 39
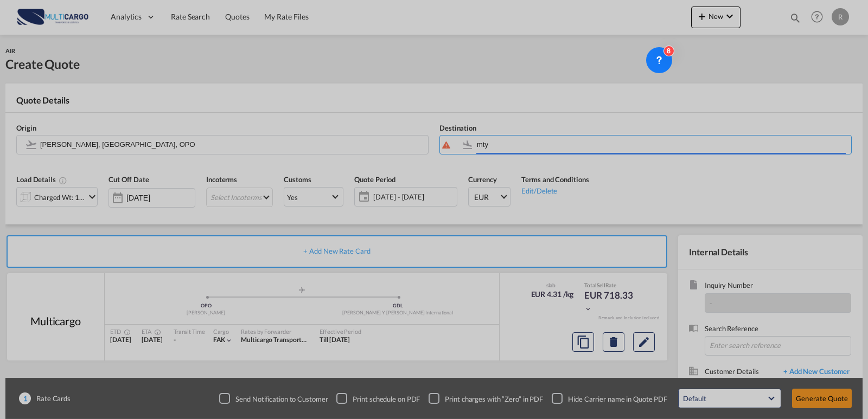
type input "General [PERSON_NAME] [PERSON_NAME] International, [GEOGRAPHIC_DATA], [GEOGRAPH…"
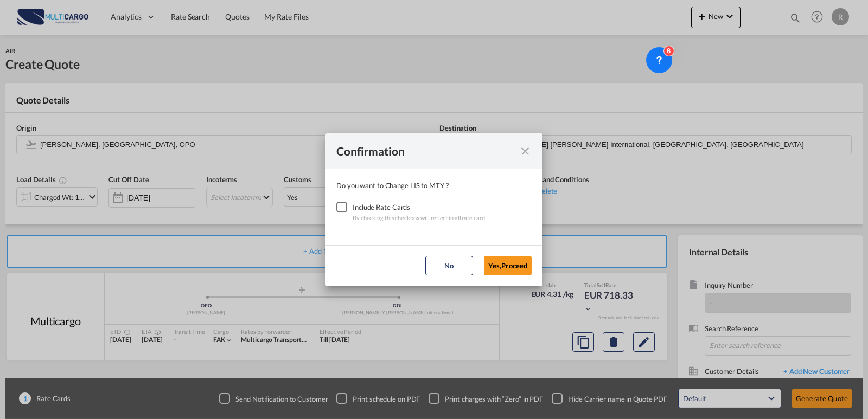
click at [342, 203] on div "Checkbox No Ink" at bounding box center [341, 207] width 11 height 11
click at [519, 263] on button "Yes,Proceed" at bounding box center [508, 266] width 48 height 20
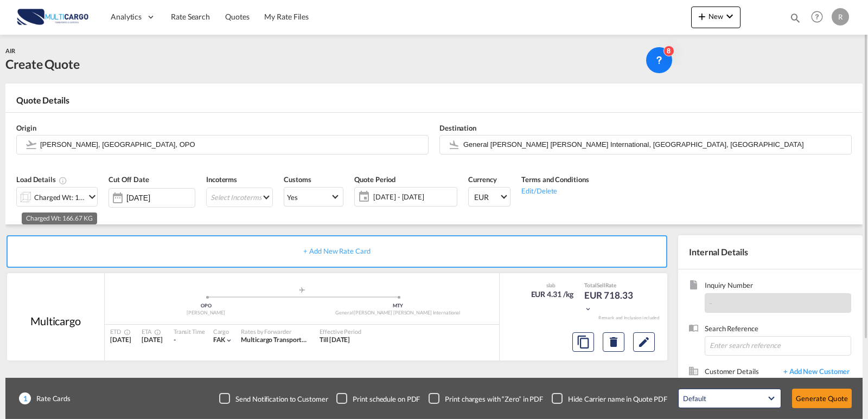
click at [67, 198] on div "Charged Wt: 166.67 KG" at bounding box center [59, 197] width 51 height 15
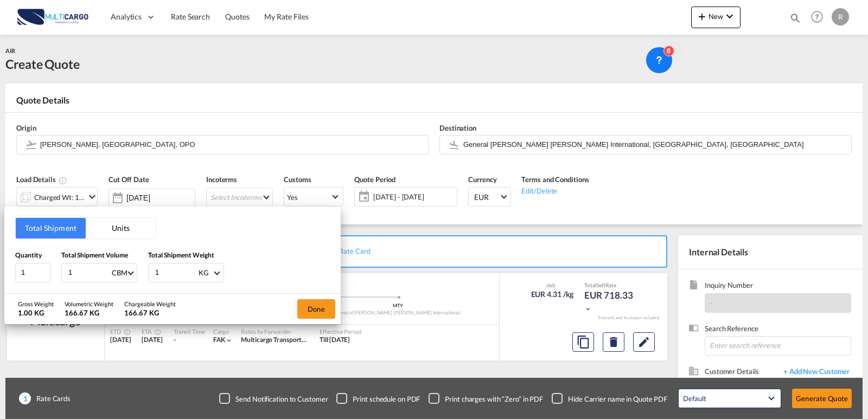
drag, startPoint x: 86, startPoint y: 270, endPoint x: 12, endPoint y: 258, distance: 75.3
click at [12, 258] on div "Total Shipment Units Quantity 1 Total Shipment Volume 1 CBM CBM CFT KG LB Total…" at bounding box center [172, 250] width 336 height 87
type input "0"
type input "0.53"
drag, startPoint x: 158, startPoint y: 269, endPoint x: 123, endPoint y: 262, distance: 36.6
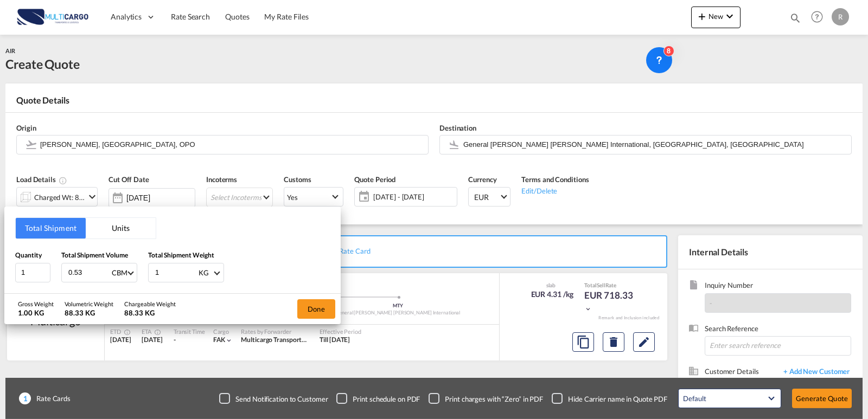
click at [132, 263] on div "Quantity 1 Total Shipment Volume 0.53 CBM CBM CFT KG LB Total Shipment Weight 1…" at bounding box center [172, 266] width 315 height 33
type input "245"
click at [301, 305] on button "Done" at bounding box center [316, 310] width 38 height 20
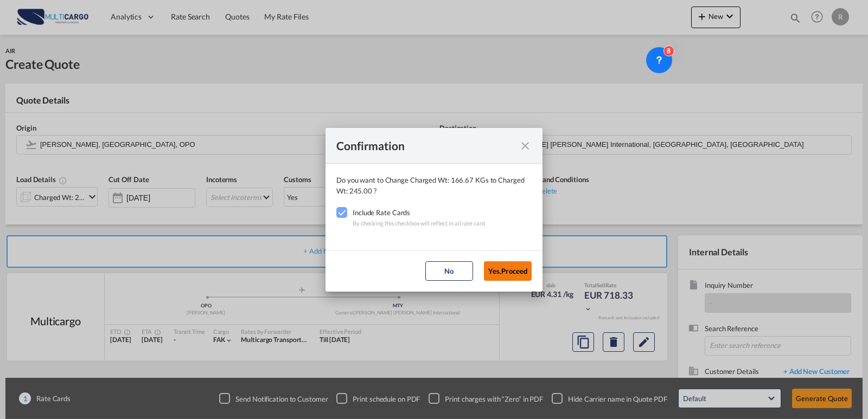
click at [500, 270] on button "Yes,Proceed" at bounding box center [508, 272] width 48 height 20
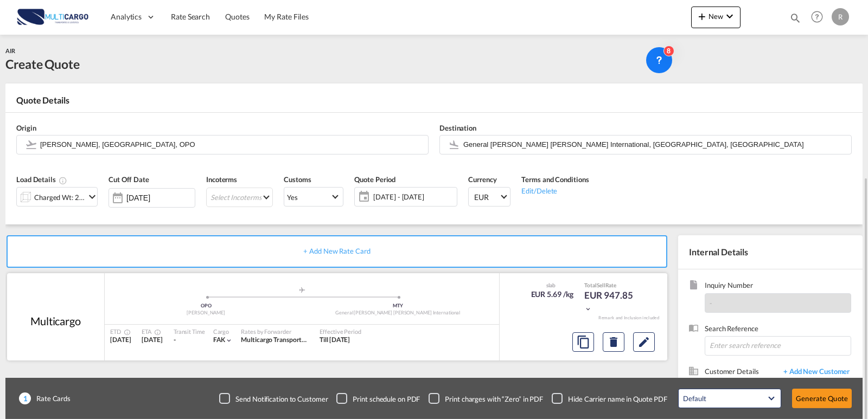
scroll to position [98, 0]
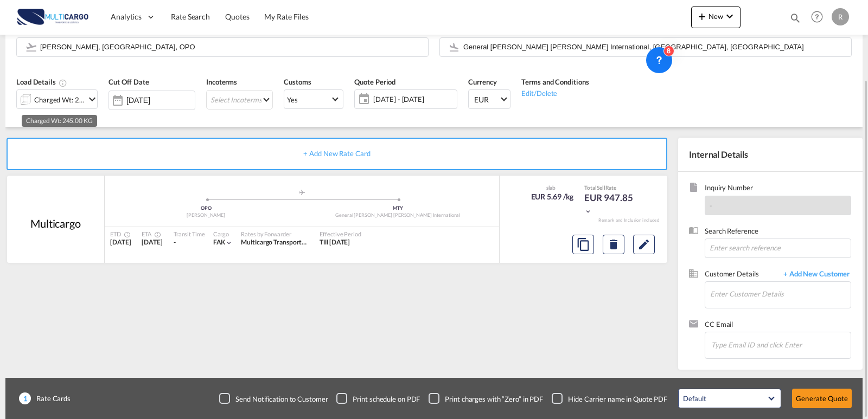
click at [83, 94] on div "Charged Wt: 245.00 KG" at bounding box center [59, 99] width 51 height 15
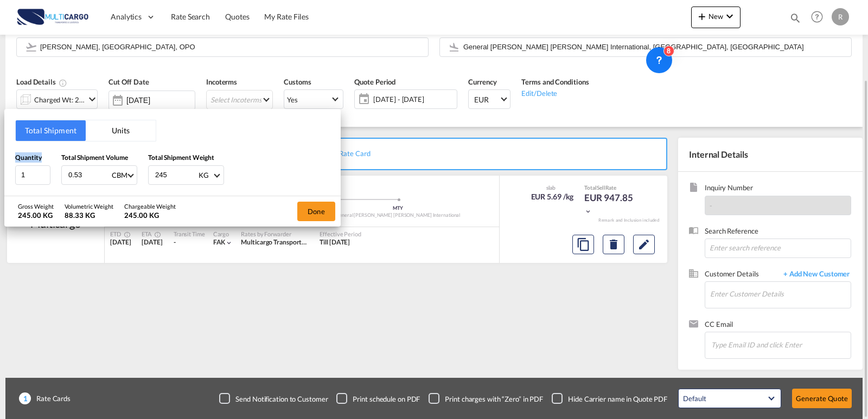
click at [83, 94] on div "Total Shipment Units Quantity 1 Total Shipment Volume 0.53 CBM CBM CFT KG LB To…" at bounding box center [434, 209] width 868 height 419
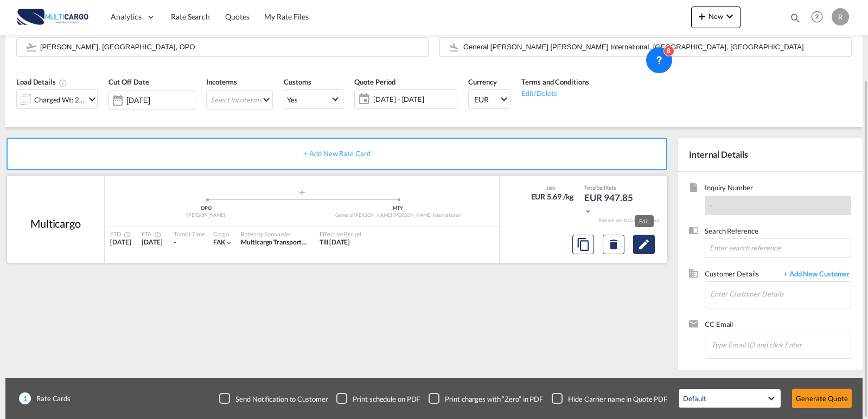
click at [647, 243] on md-icon "Edit" at bounding box center [644, 244] width 13 height 13
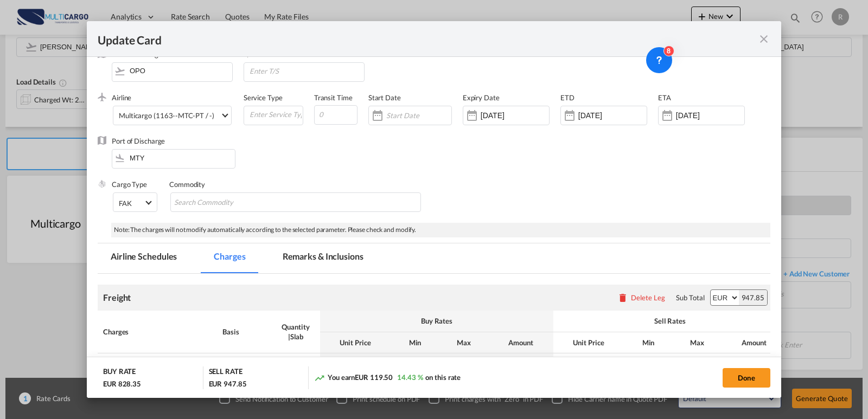
scroll to position [0, 0]
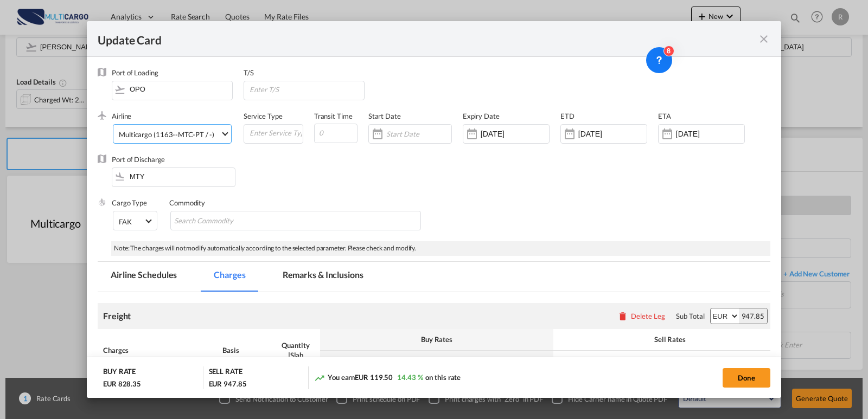
click at [181, 137] on div "Multicargo (1163--MTC-PT / -)" at bounding box center [167, 134] width 96 height 9
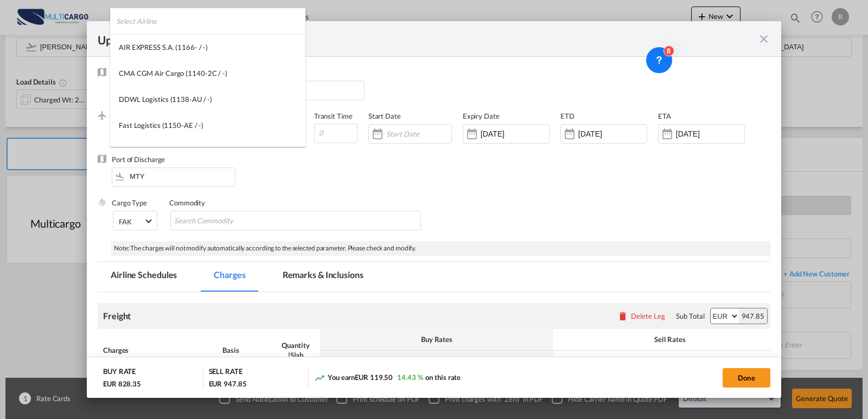
click at [229, 16] on input "search" at bounding box center [210, 21] width 189 height 26
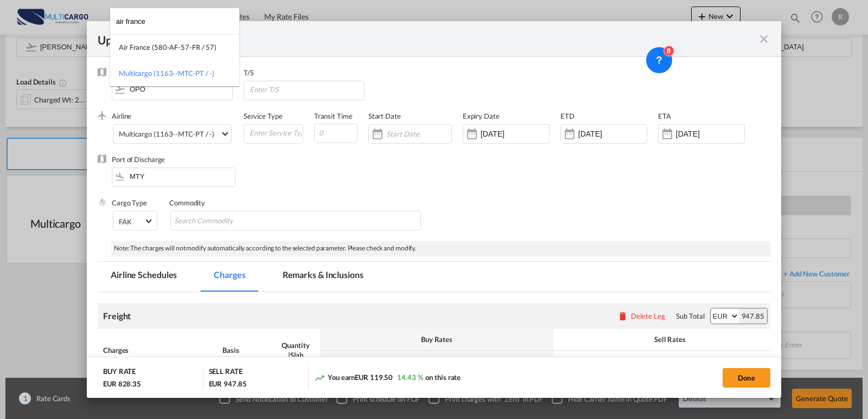
type input "air france"
drag, startPoint x: 198, startPoint y: 54, endPoint x: 205, endPoint y: 69, distance: 16.8
click at [198, 54] on md-option "Air France (580-AF-57-FR / 57)" at bounding box center [174, 47] width 129 height 26
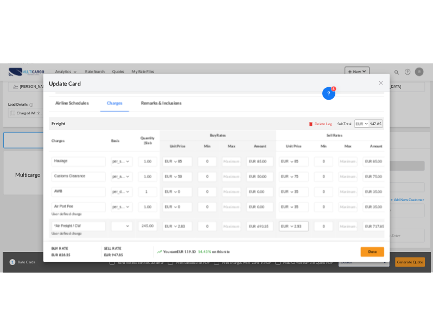
scroll to position [217, 0]
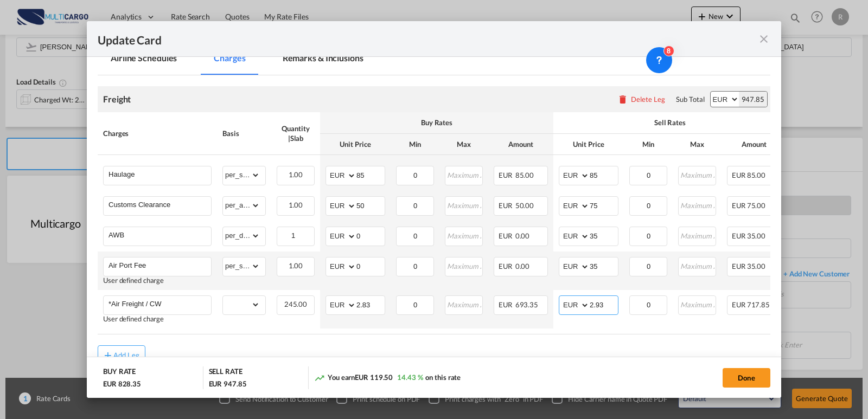
drag, startPoint x: 568, startPoint y: 298, endPoint x: 497, endPoint y: 290, distance: 71.6
click at [518, 290] on tbody "Haulage Please Enter Already Exists gross_weight volumetric_weight per_shipment…" at bounding box center [482, 242] width 769 height 174
type input "."
type input "3.5"
drag, startPoint x: 376, startPoint y: 306, endPoint x: 320, endPoint y: 294, distance: 57.2
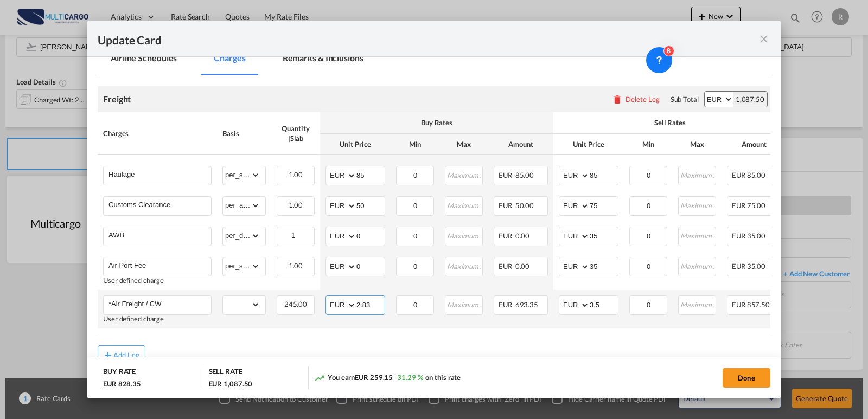
click at [320, 294] on tr "*Air Freight / CW User defined charge Please Enter Already Exists gross_weight …" at bounding box center [482, 309] width 769 height 39
type input "3.2"
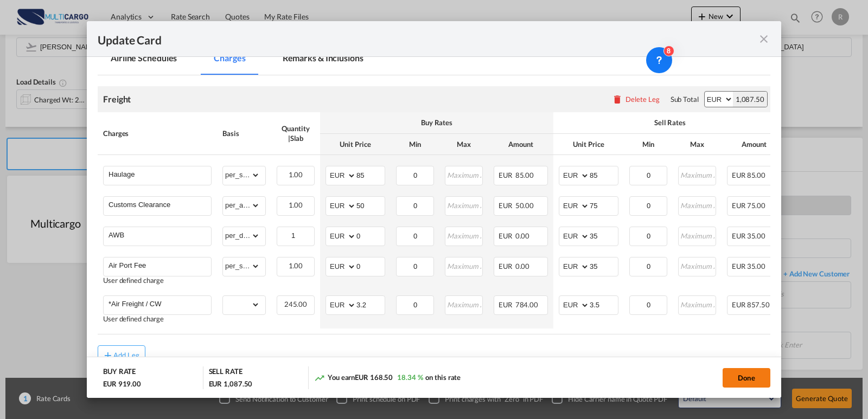
click at [751, 378] on button "Done" at bounding box center [747, 378] width 48 height 20
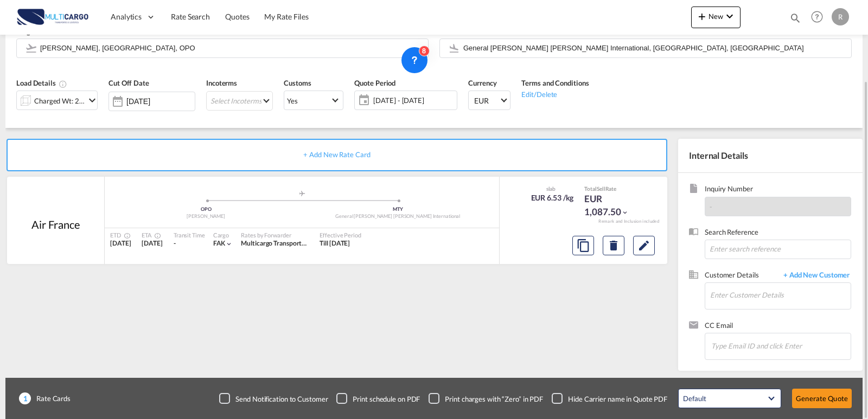
scroll to position [98, 0]
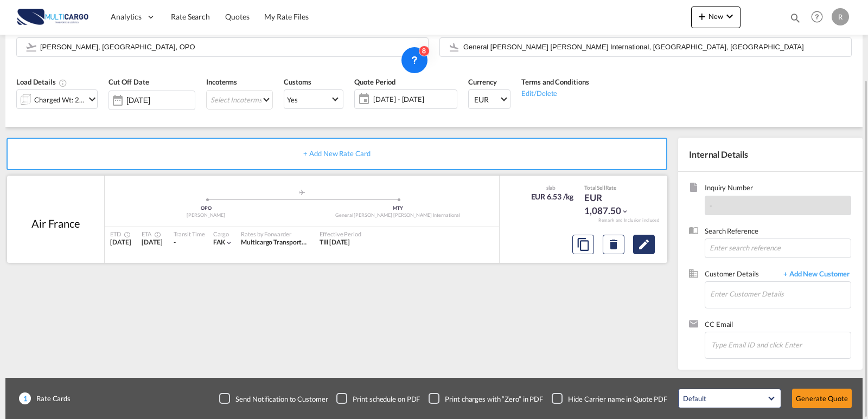
click at [646, 250] on md-icon "Edit" at bounding box center [644, 244] width 13 height 13
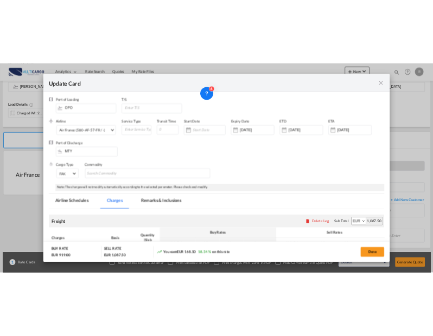
scroll to position [264, 0]
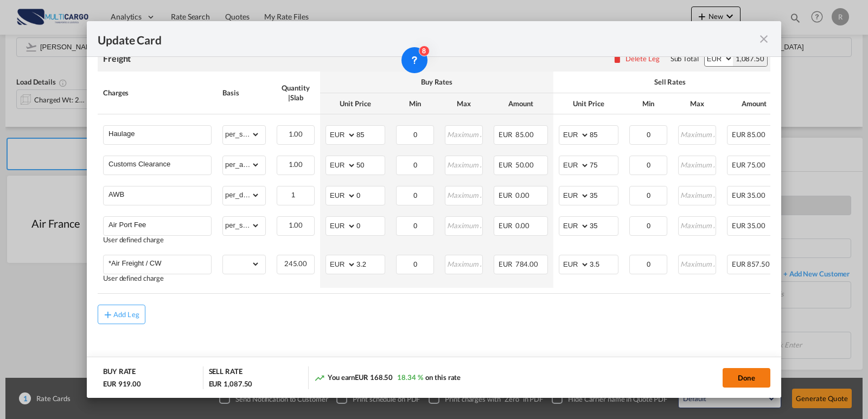
click at [756, 371] on button "Done" at bounding box center [747, 378] width 48 height 20
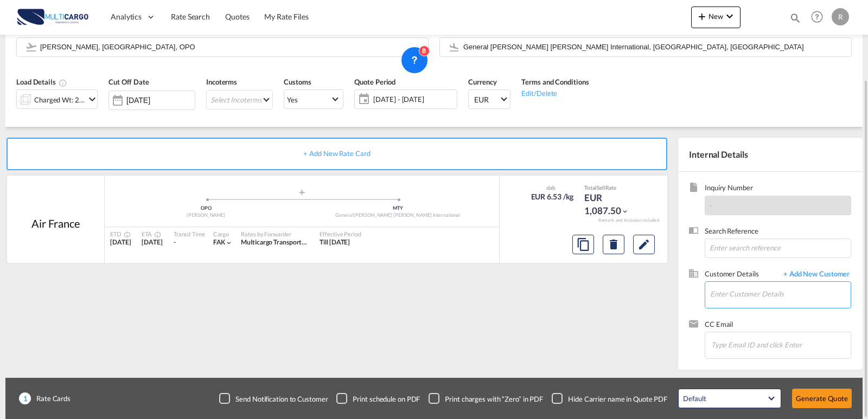
click at [746, 297] on input "Enter Customer Details" at bounding box center [780, 294] width 141 height 24
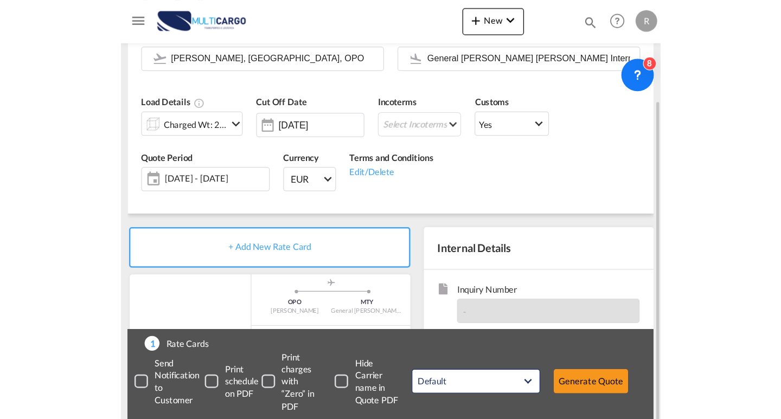
scroll to position [98, 0]
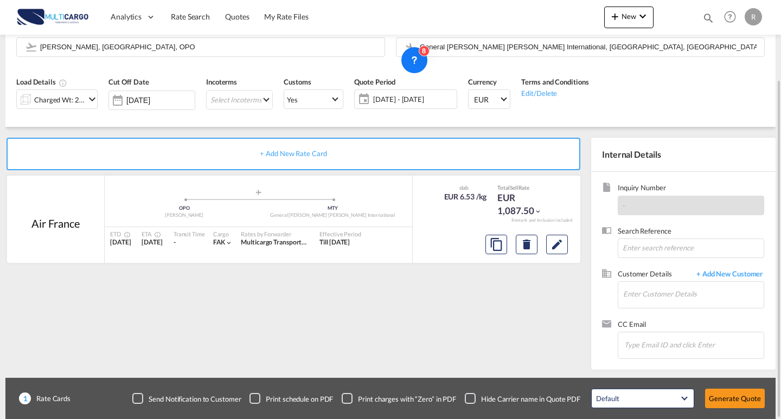
click at [627, 270] on span "Customer Details" at bounding box center [654, 275] width 73 height 12
click at [646, 292] on input "Enter Customer Details" at bounding box center [694, 294] width 141 height 24
paste input "[EMAIL_ADDRESS][DOMAIN_NAME]"
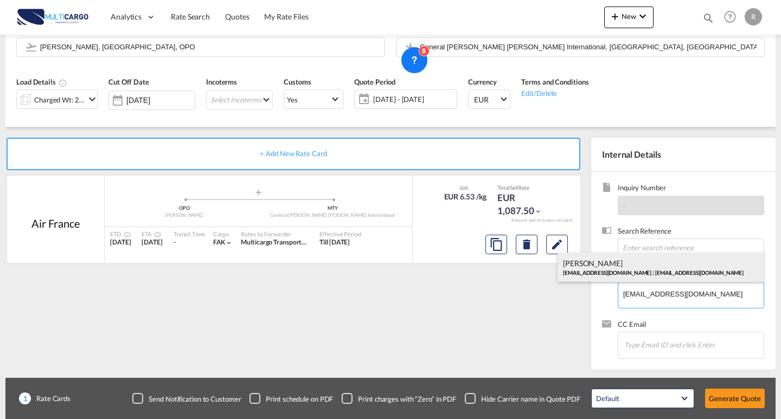
click at [672, 269] on div "[PERSON_NAME] [EMAIL_ADDRESS][DOMAIN_NAME] | [EMAIL_ADDRESS][DOMAIN_NAME]" at bounding box center [661, 267] width 206 height 29
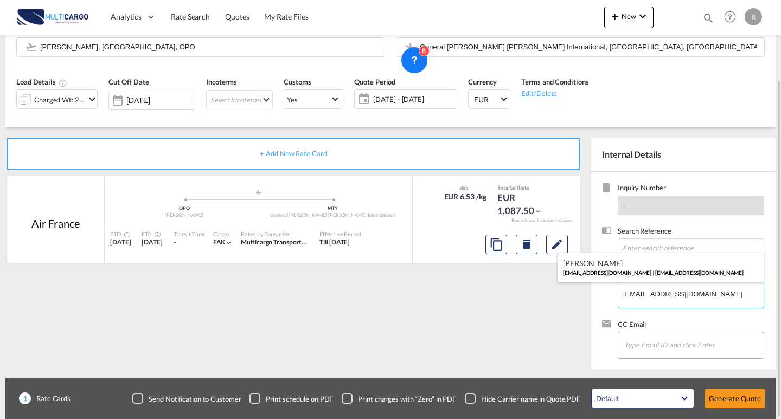
type input "[EMAIL_ADDRESS][DOMAIN_NAME], [PERSON_NAME], [EMAIL_ADDRESS][DOMAIN_NAME]"
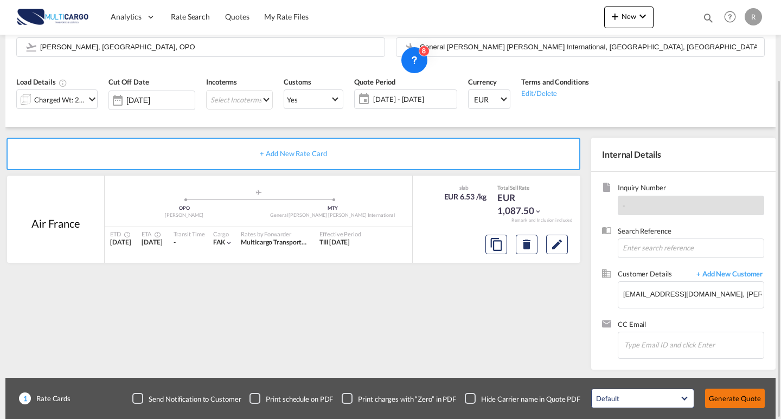
click at [740, 399] on button "Generate Quote" at bounding box center [735, 399] width 60 height 20
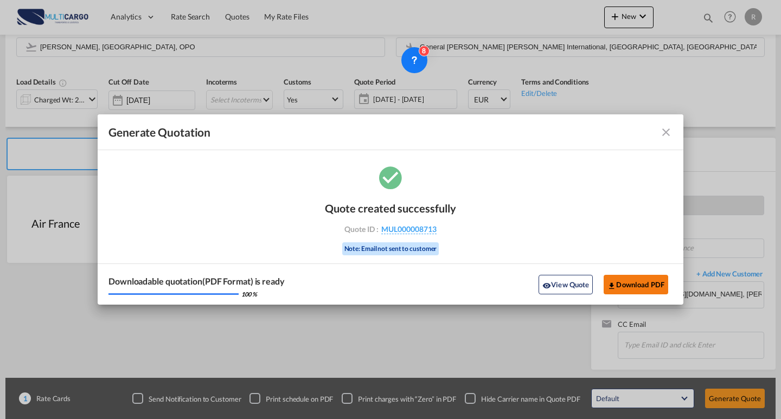
click at [632, 282] on button "Download PDF" at bounding box center [636, 285] width 65 height 20
